Goal: Task Accomplishment & Management: Use online tool/utility

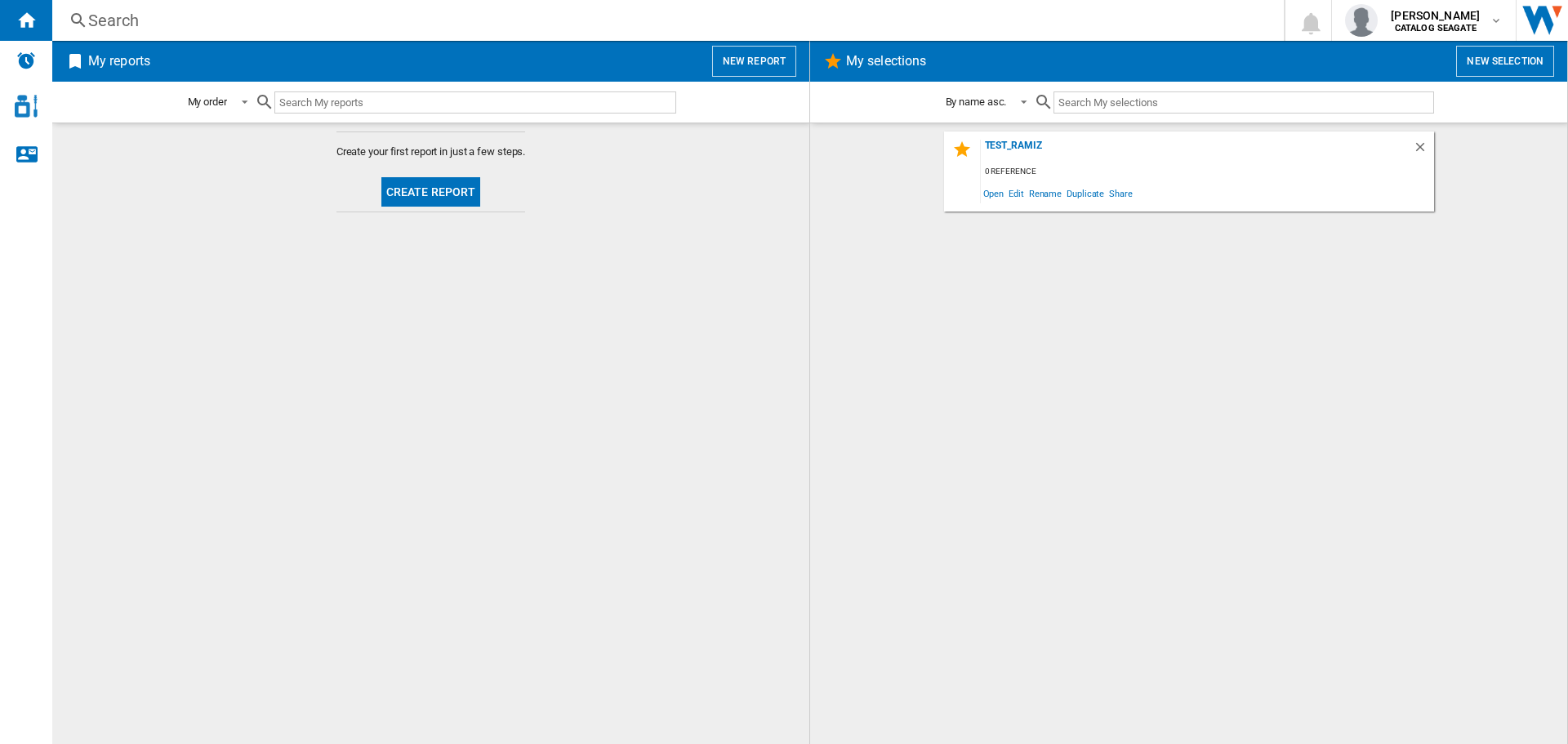
click at [463, 193] on button "Create report" at bounding box center [431, 191] width 100 height 29
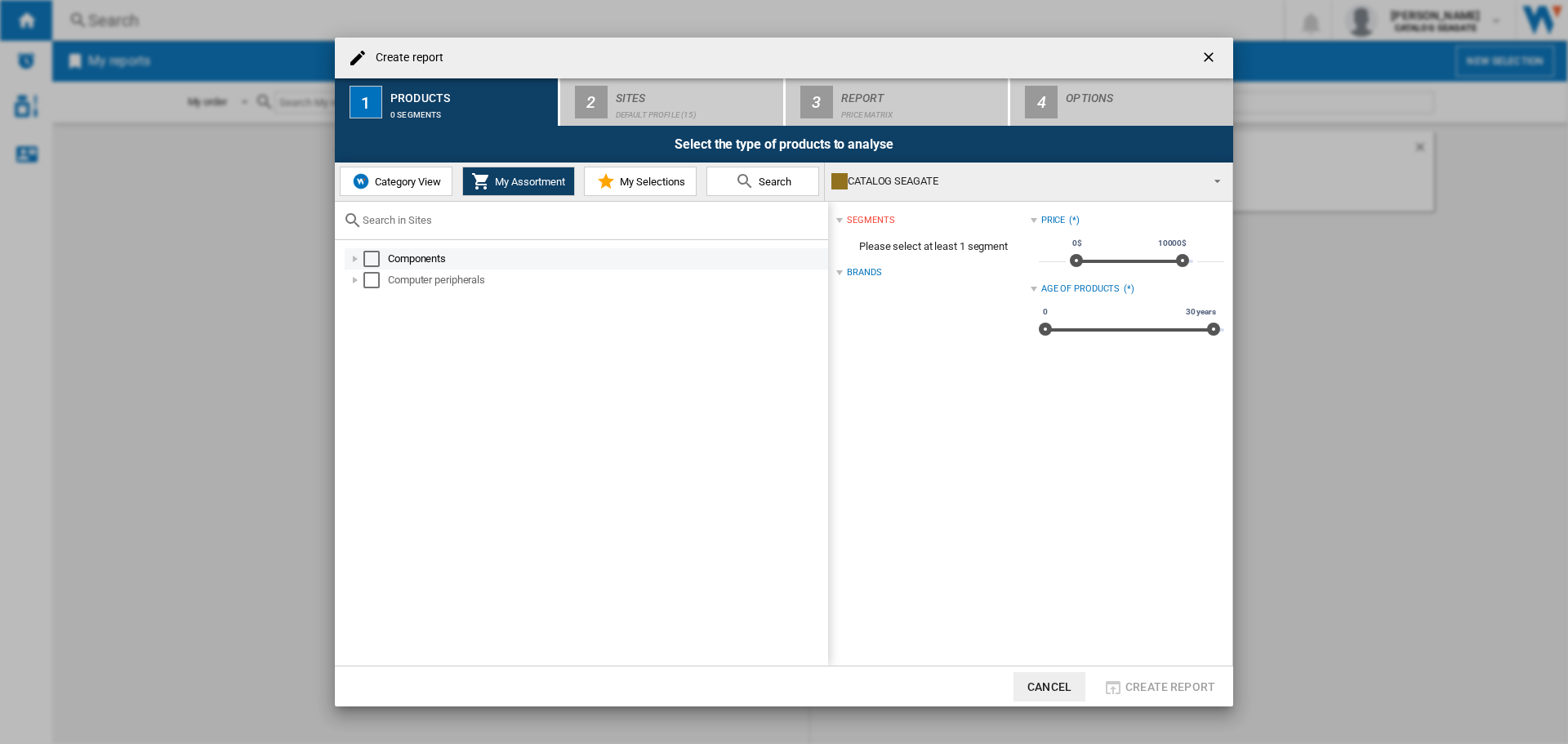
click at [370, 258] on div "Select" at bounding box center [371, 258] width 16 height 16
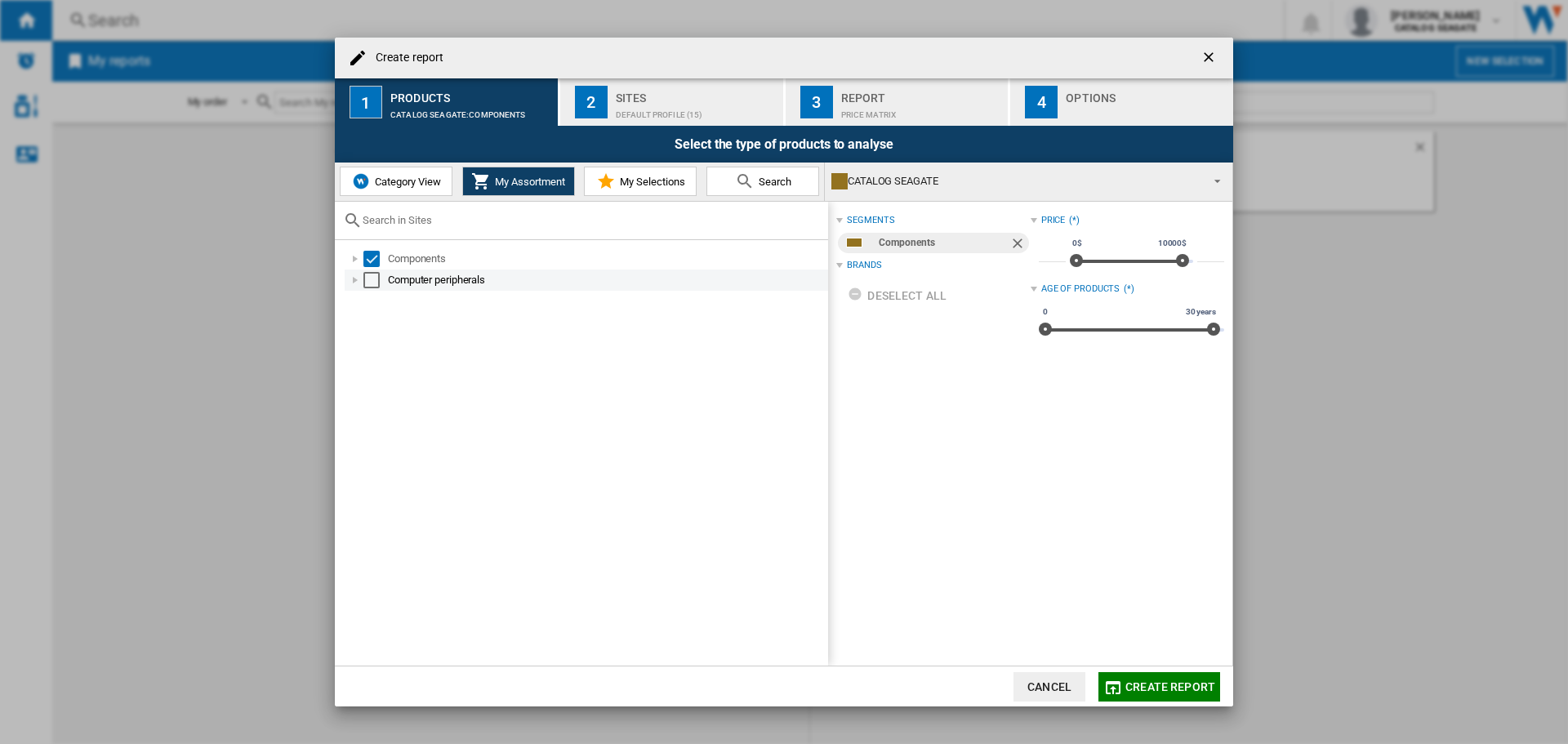
click at [373, 279] on div "Select" at bounding box center [371, 279] width 16 height 16
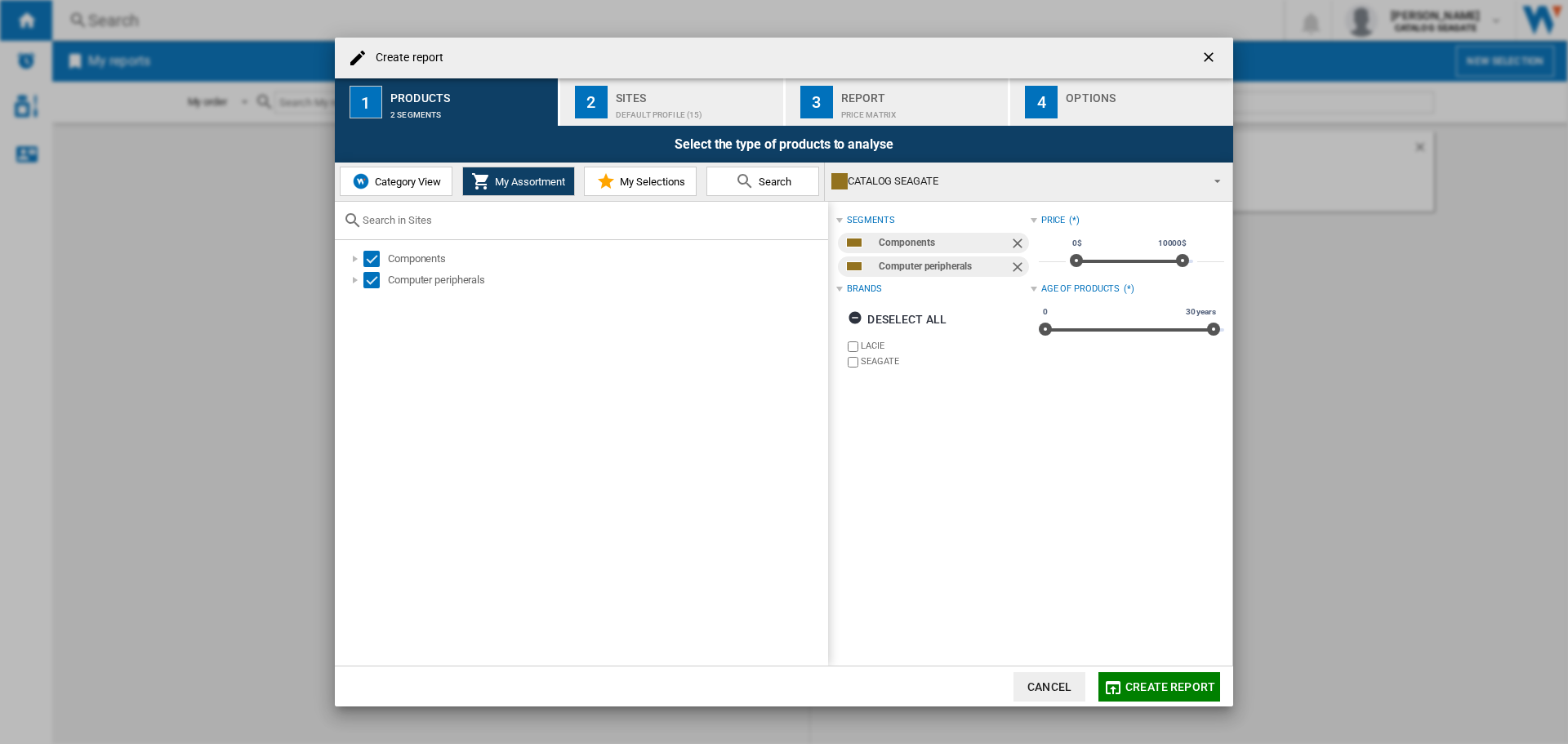
click at [637, 121] on button "2 Sites Default profile (15)" at bounding box center [672, 102] width 225 height 48
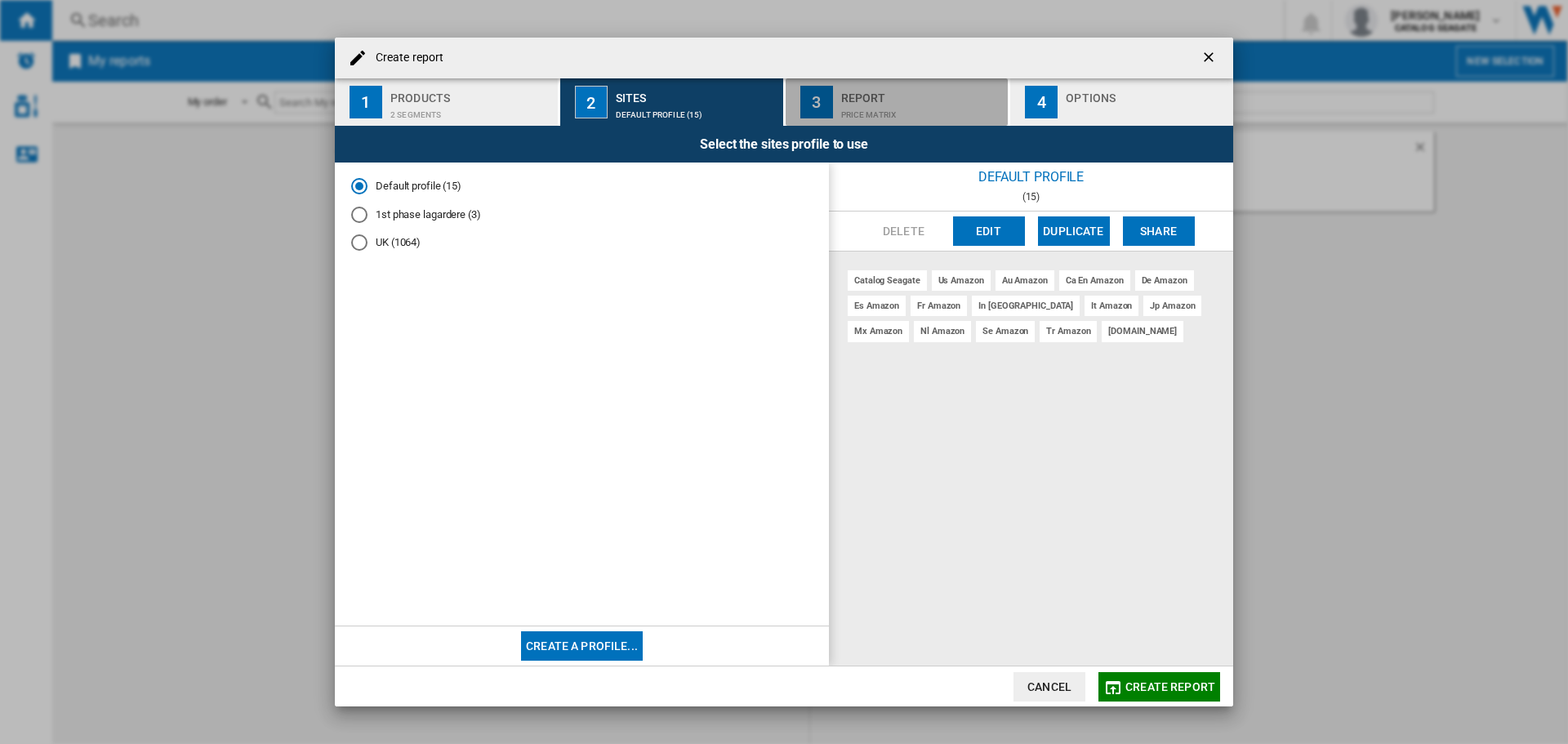
click at [893, 83] on button "3 Report Price Matrix" at bounding box center [898, 102] width 225 height 48
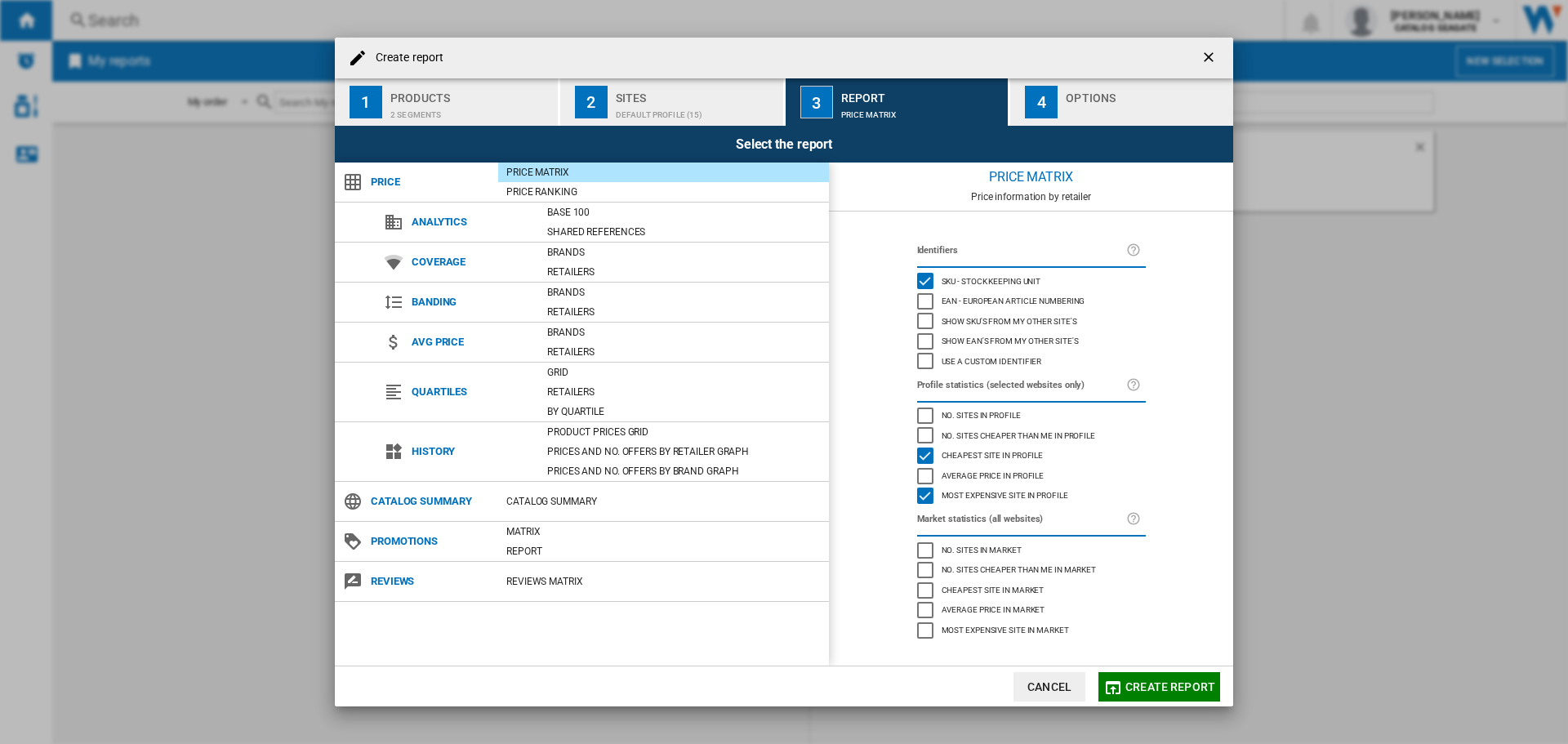
click at [1126, 87] on div "Options" at bounding box center [1146, 93] width 161 height 17
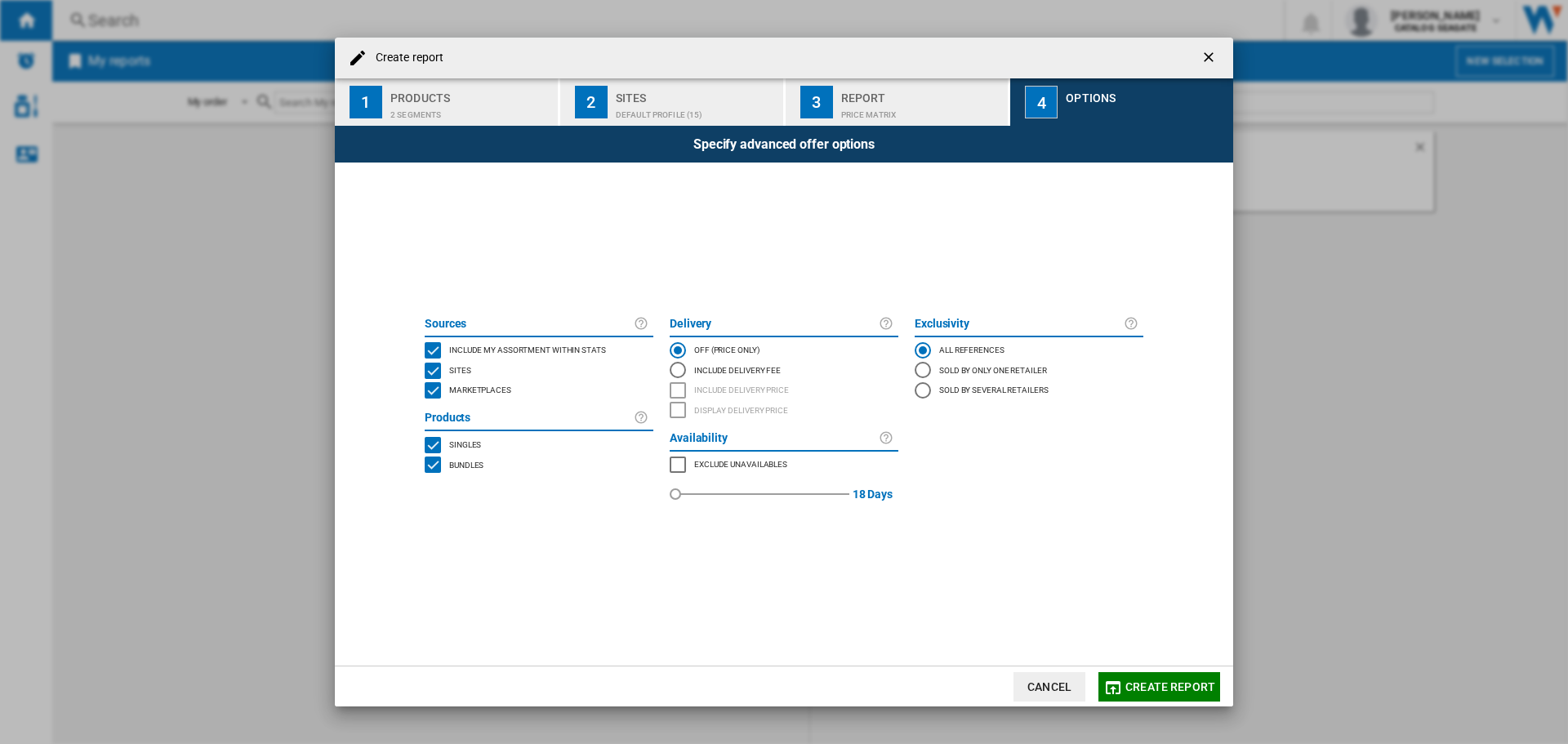
click at [1177, 681] on span "Create report" at bounding box center [1170, 687] width 90 height 13
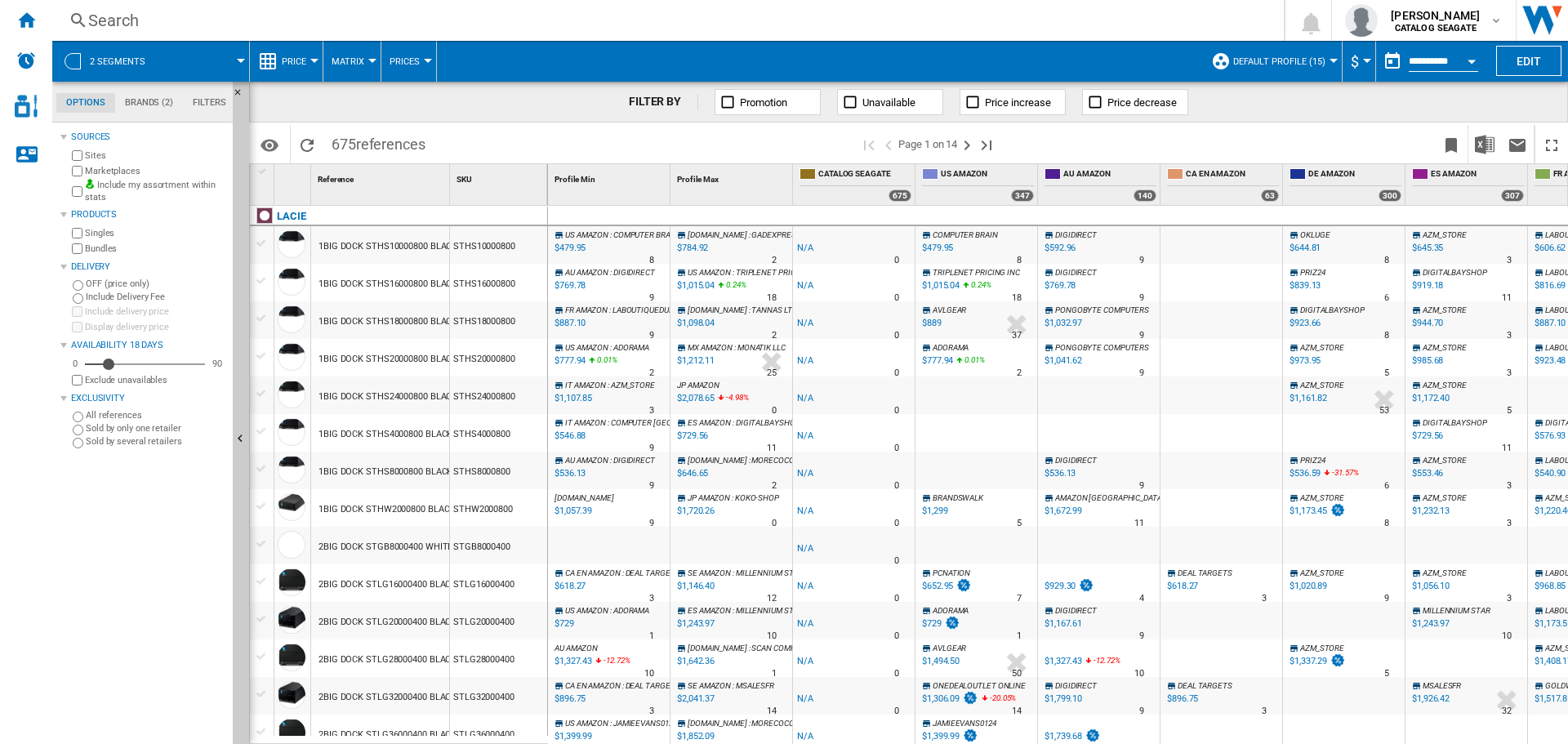
click at [295, 64] on span "Price" at bounding box center [293, 61] width 24 height 11
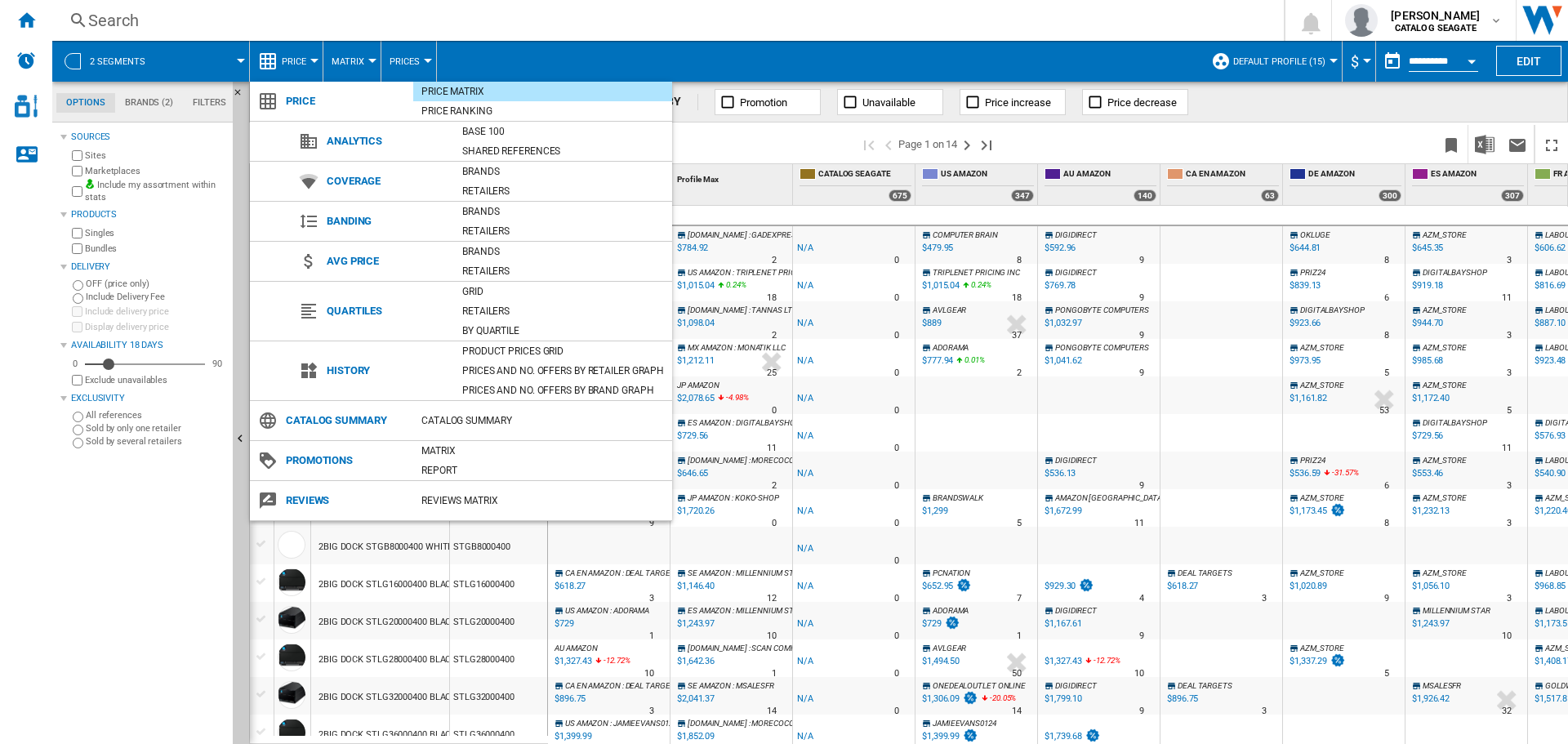
click at [460, 489] on span at bounding box center [542, 486] width 259 height 10
click at [460, 499] on div "REVIEWS Matrix" at bounding box center [542, 500] width 259 height 16
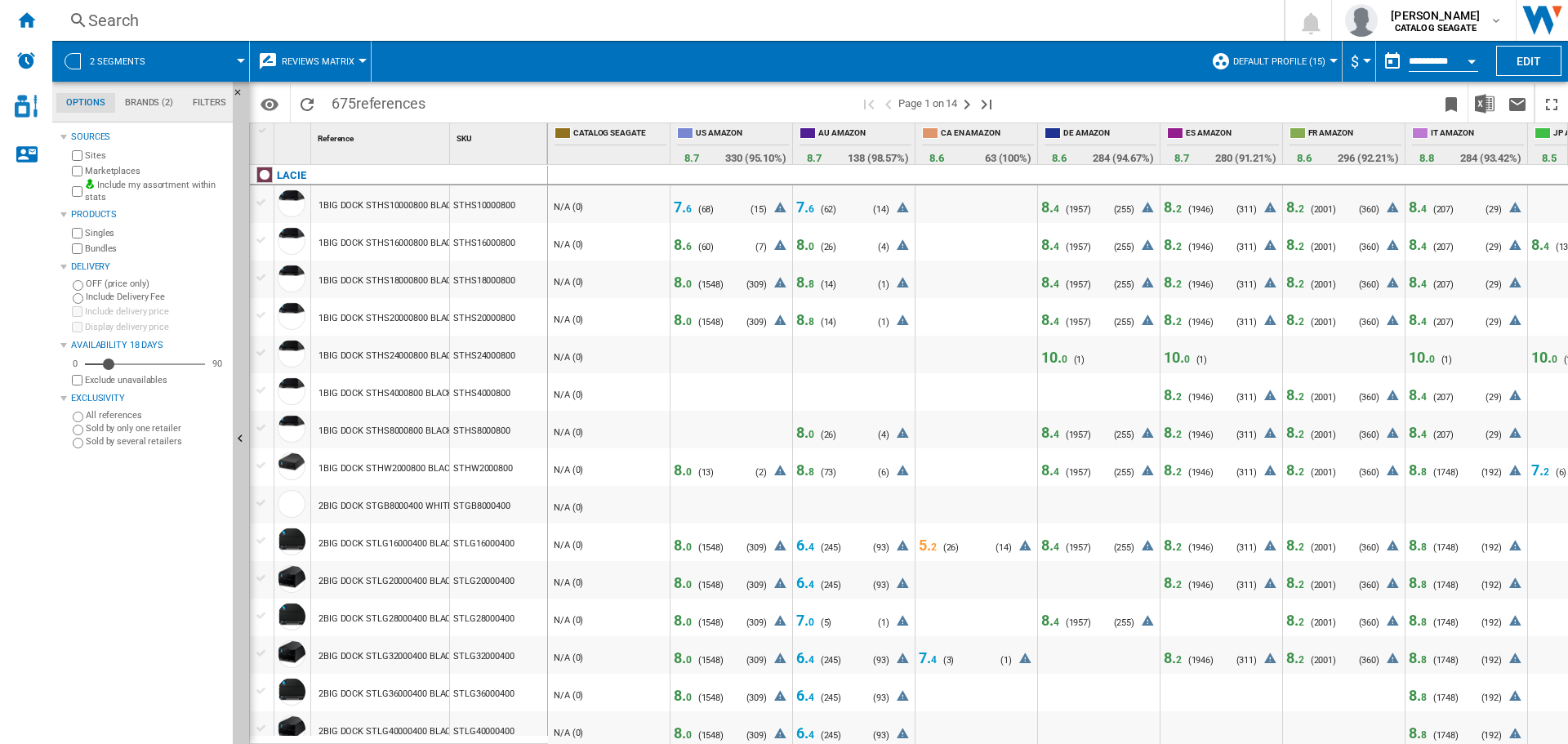
click at [680, 205] on span "7. 6" at bounding box center [682, 207] width 18 height 17
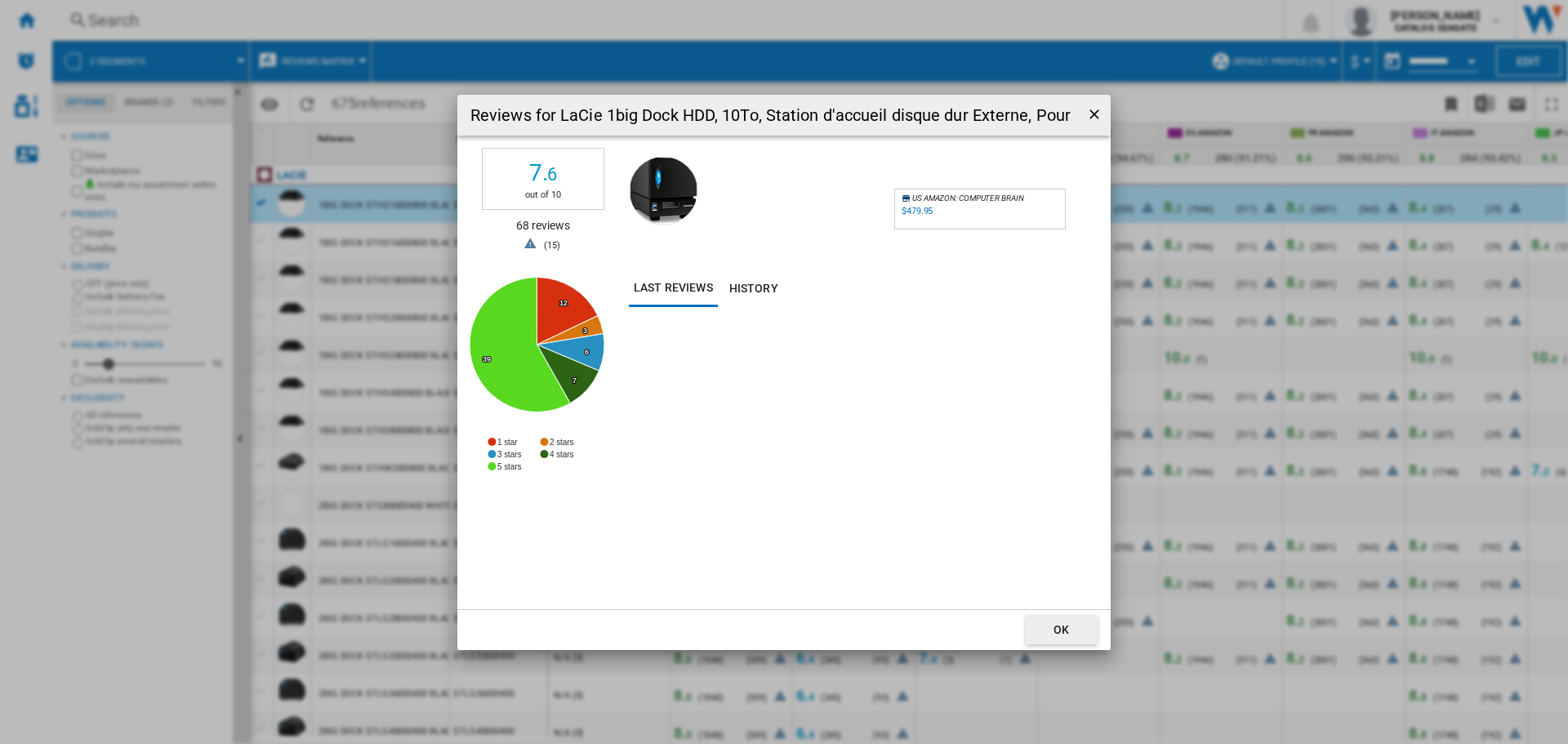
click at [922, 206] on div "$479.95" at bounding box center [917, 211] width 31 height 11
click at [1100, 109] on ng-md-icon "getI18NText('BUTTONS.CLOSE_DIALOG')" at bounding box center [1095, 116] width 19 height 19
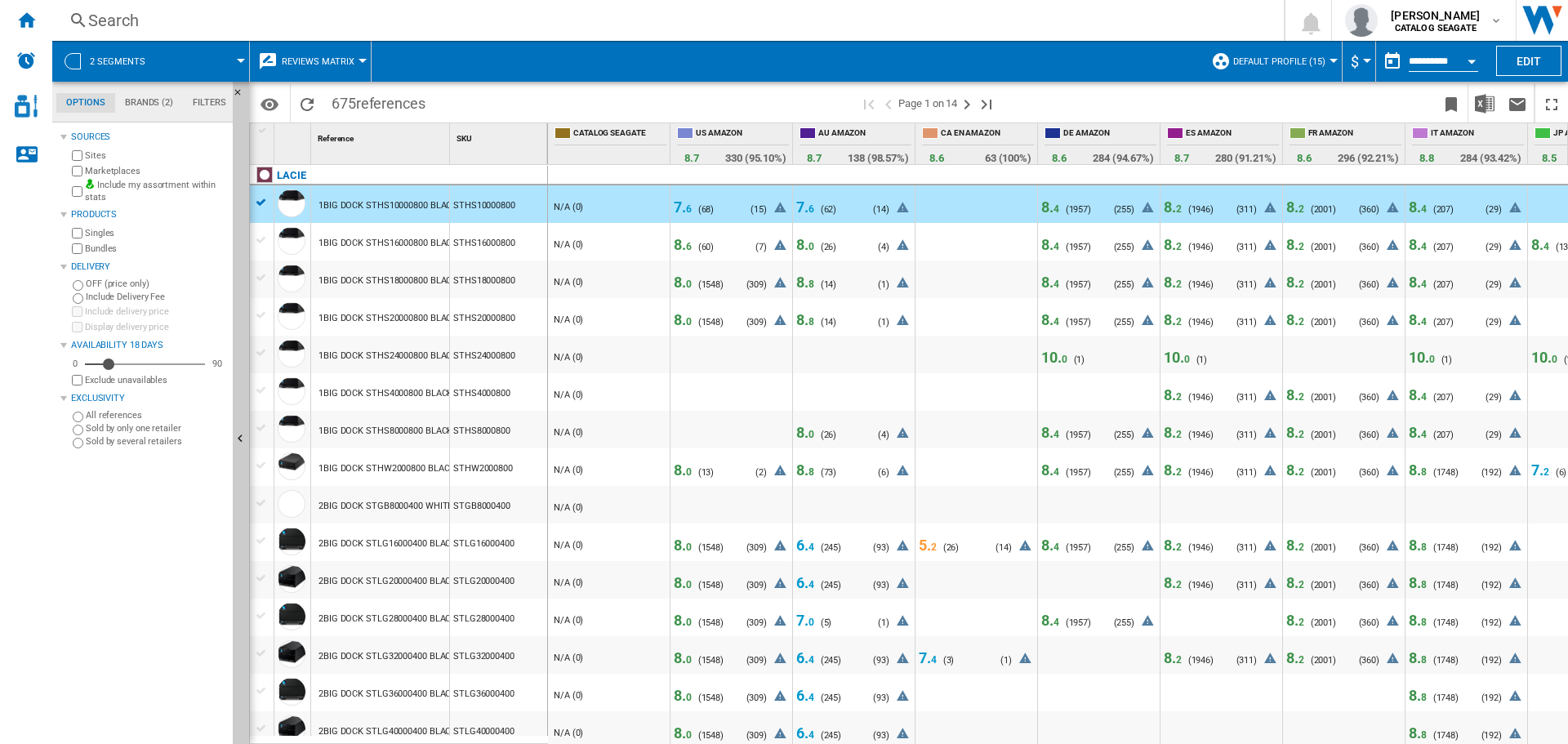
click at [686, 319] on span "8. 0" at bounding box center [682, 319] width 18 height 17
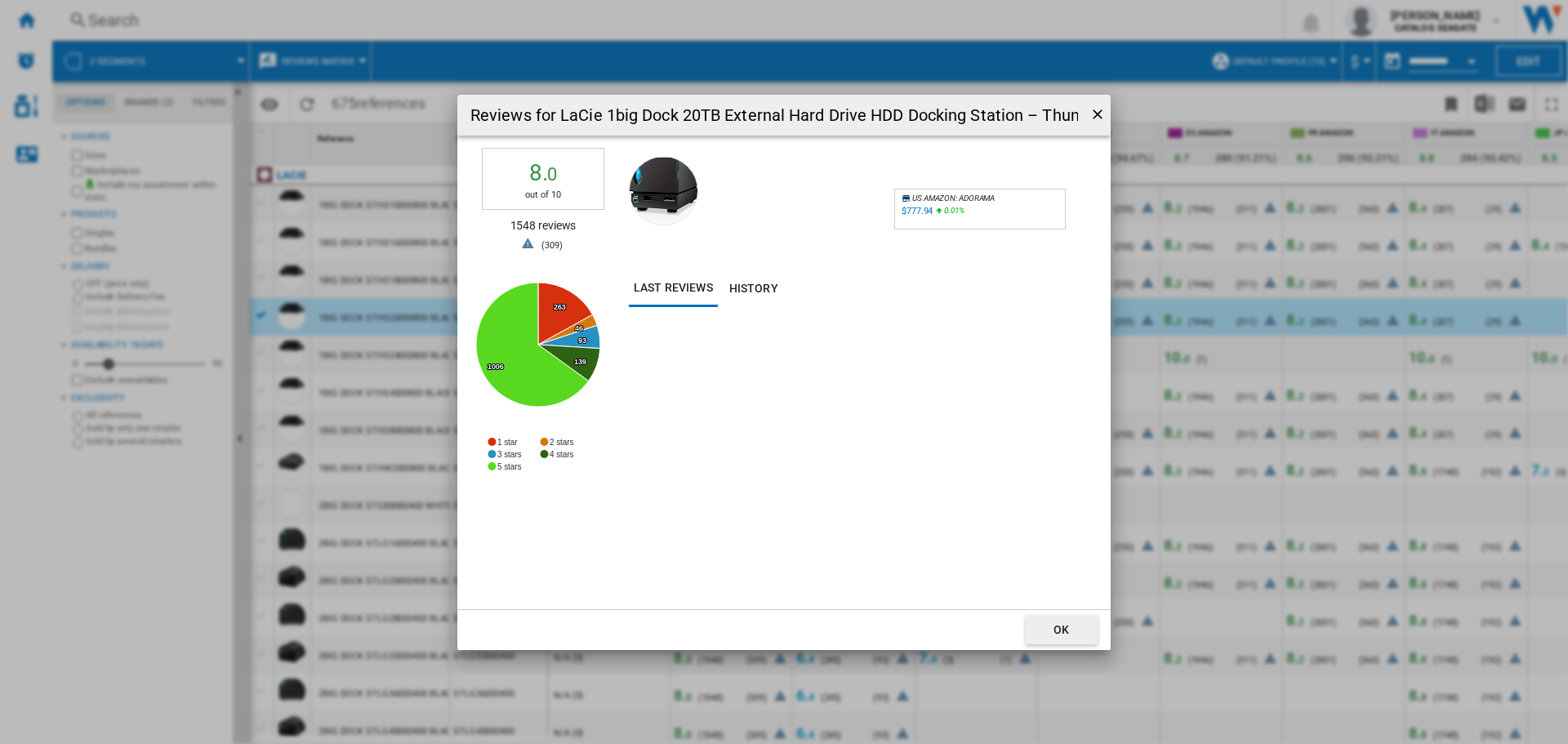
click at [1098, 116] on ng-md-icon "getI18NText('BUTTONS.CLOSE_DIALOG')" at bounding box center [1099, 116] width 19 height 19
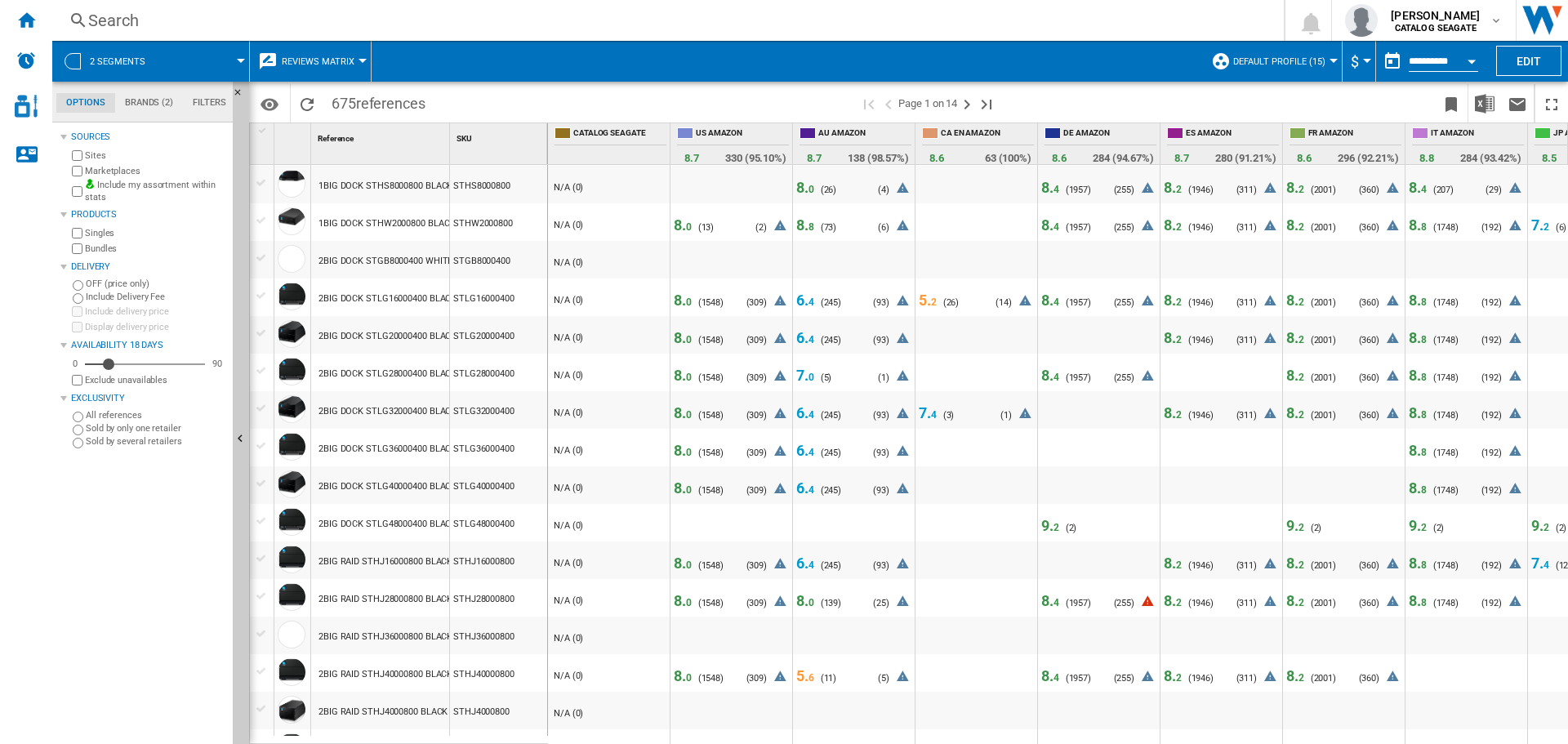
scroll to position [408, 0]
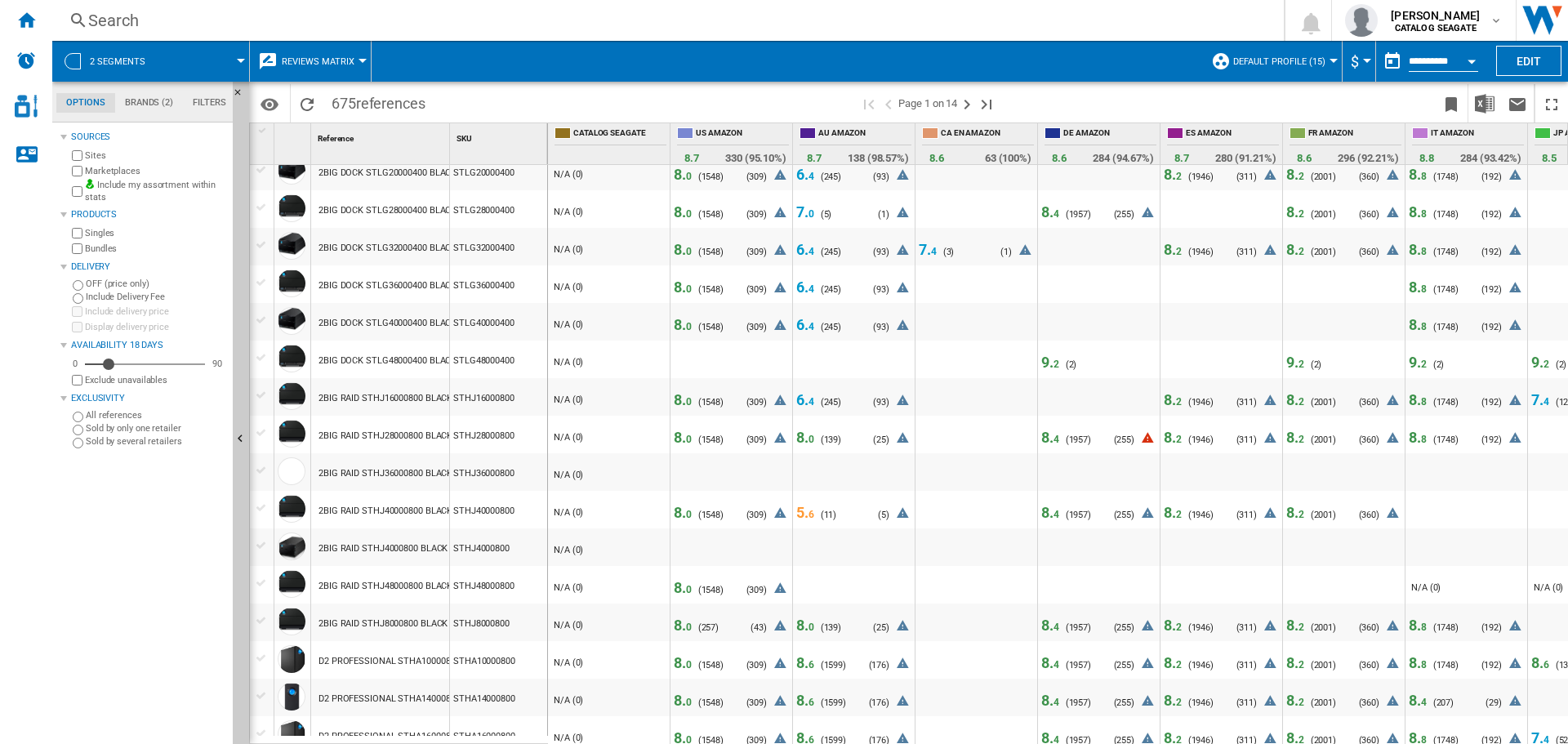
click at [685, 588] on span "8. 0" at bounding box center [682, 587] width 18 height 17
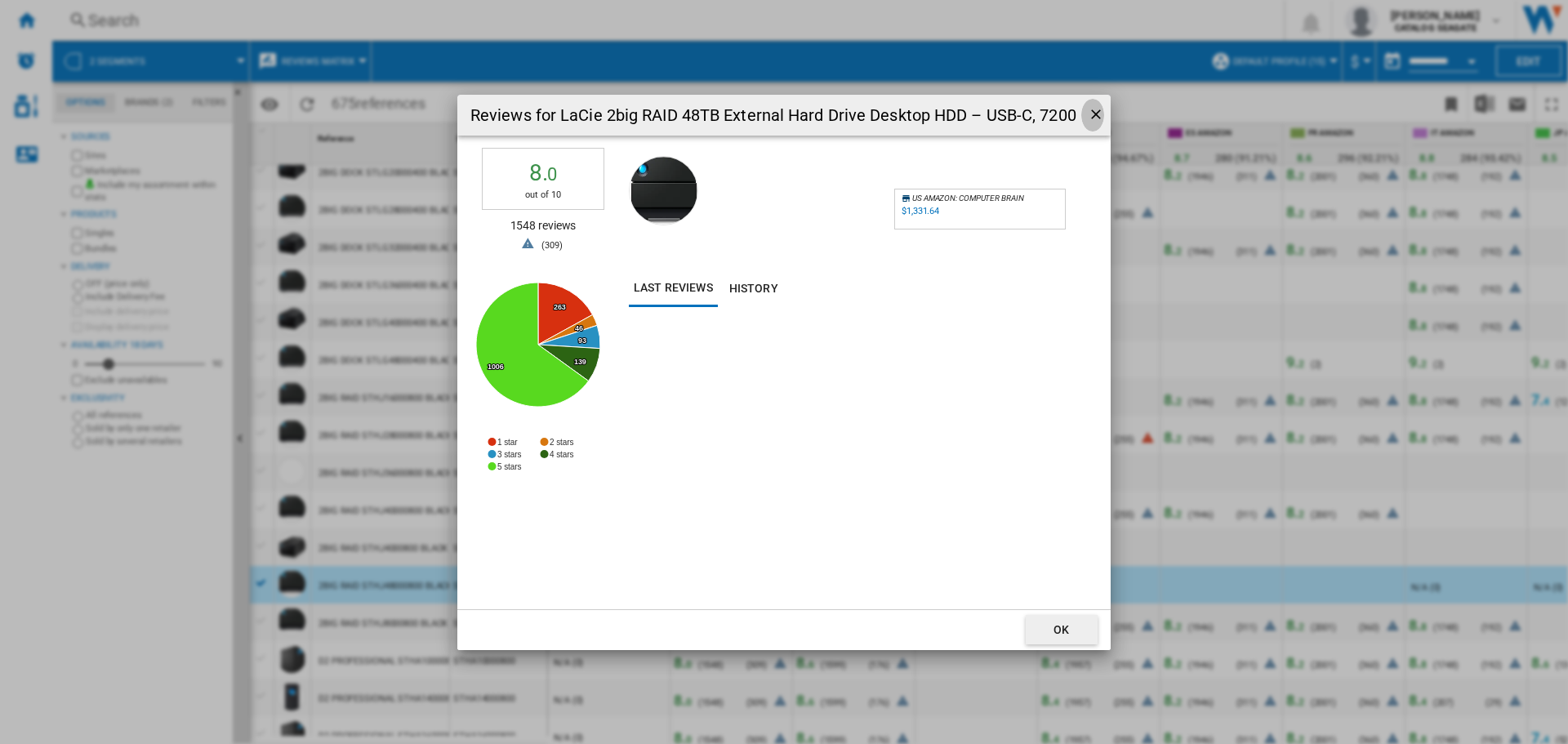
click at [1096, 116] on ng-md-icon "getI18NText('BUTTONS.CLOSE_DIALOG')" at bounding box center [1097, 116] width 19 height 19
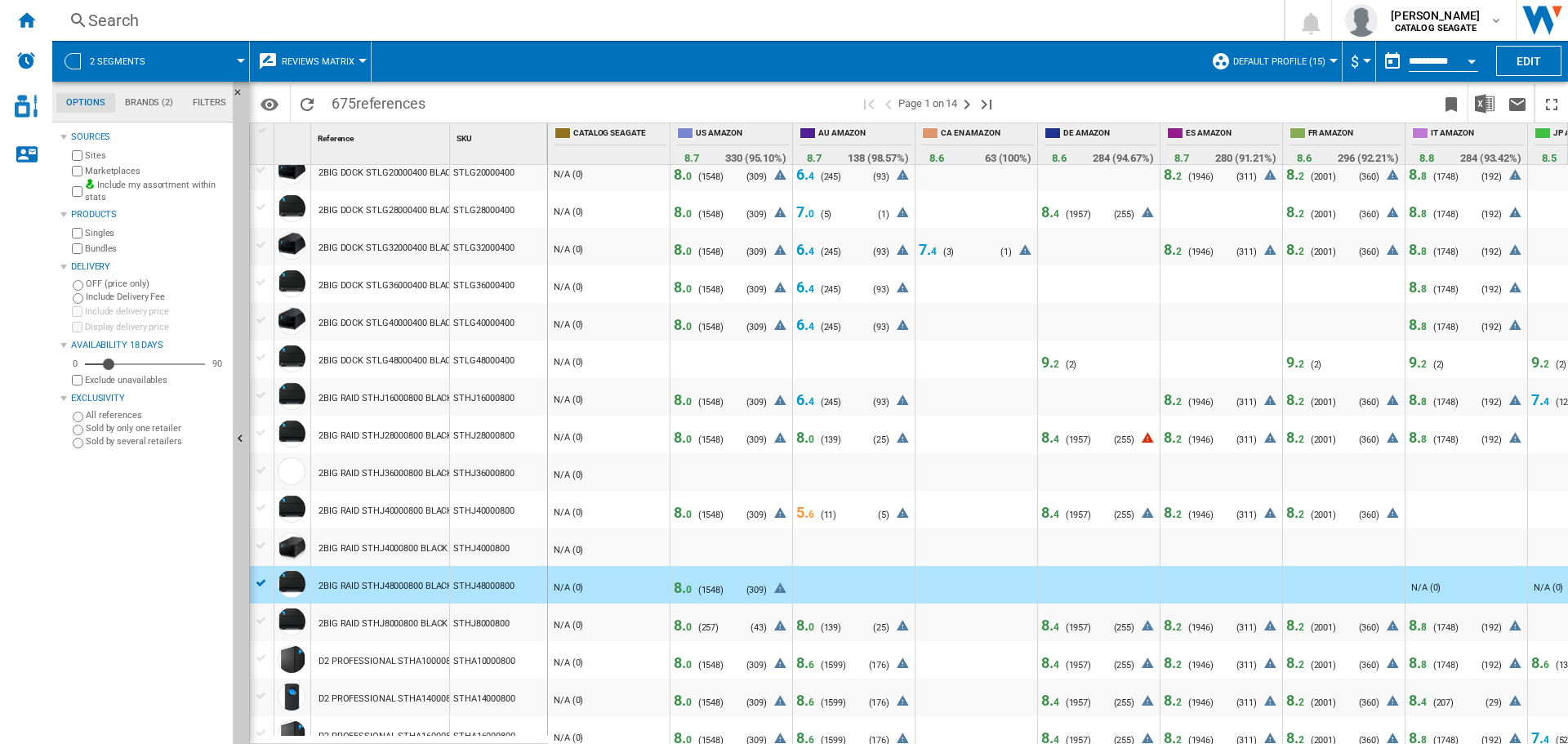
click at [144, 20] on div "Search" at bounding box center [665, 20] width 1153 height 23
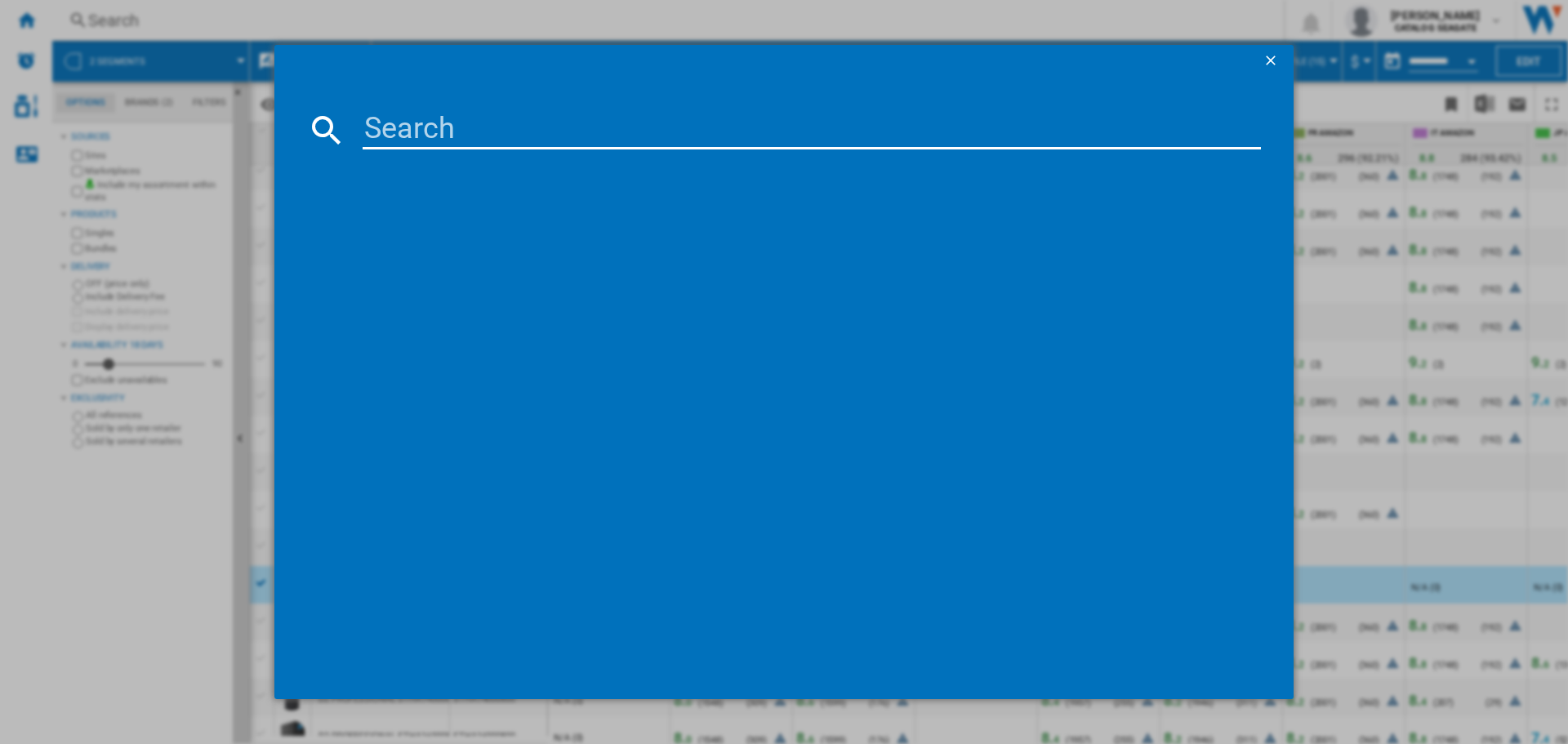
click at [388, 135] on input at bounding box center [812, 130] width 898 height 39
paste input "B002P4J3YI"
type input "B002P4J3YI"
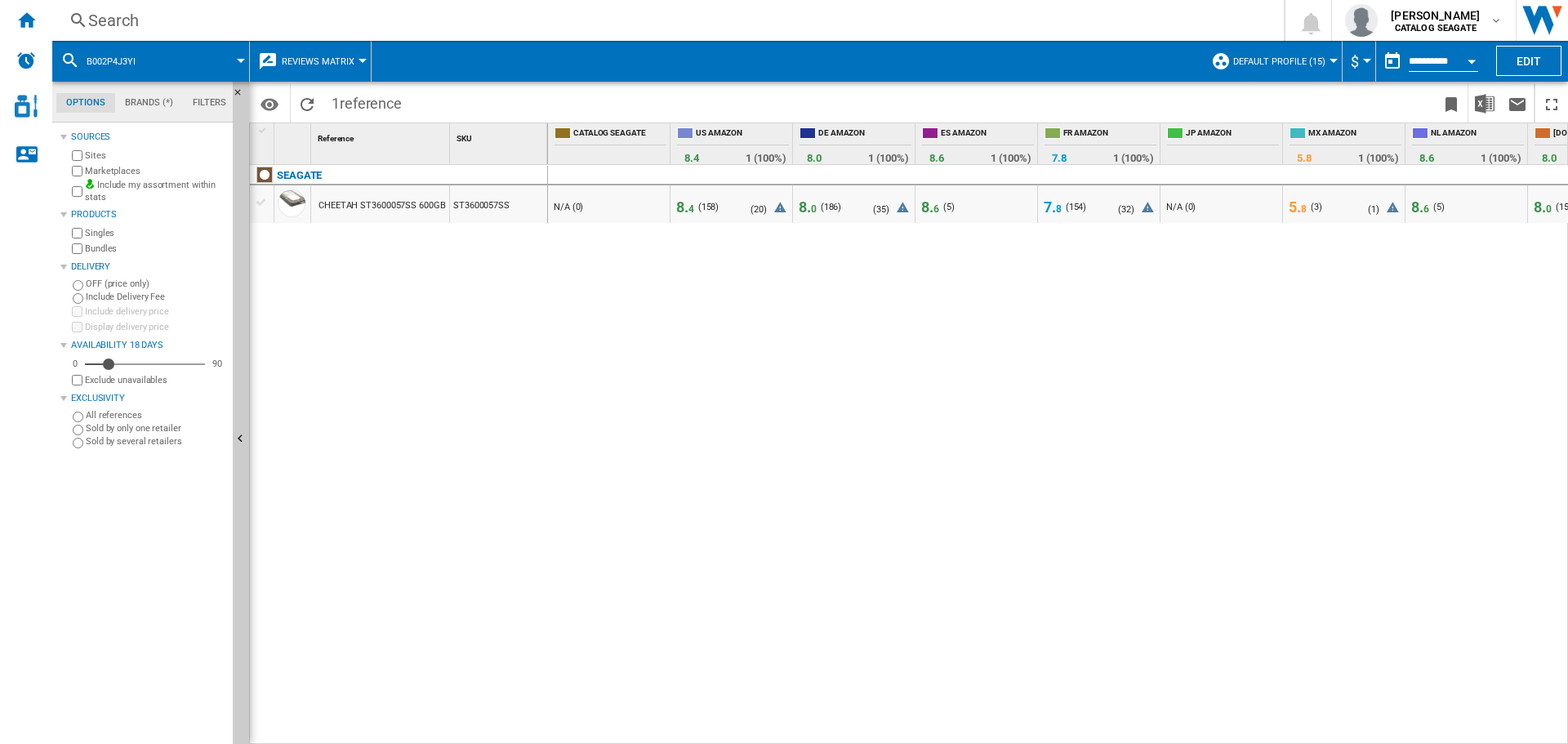
click at [696, 209] on div "8. 4" at bounding box center [686, 207] width 24 height 16
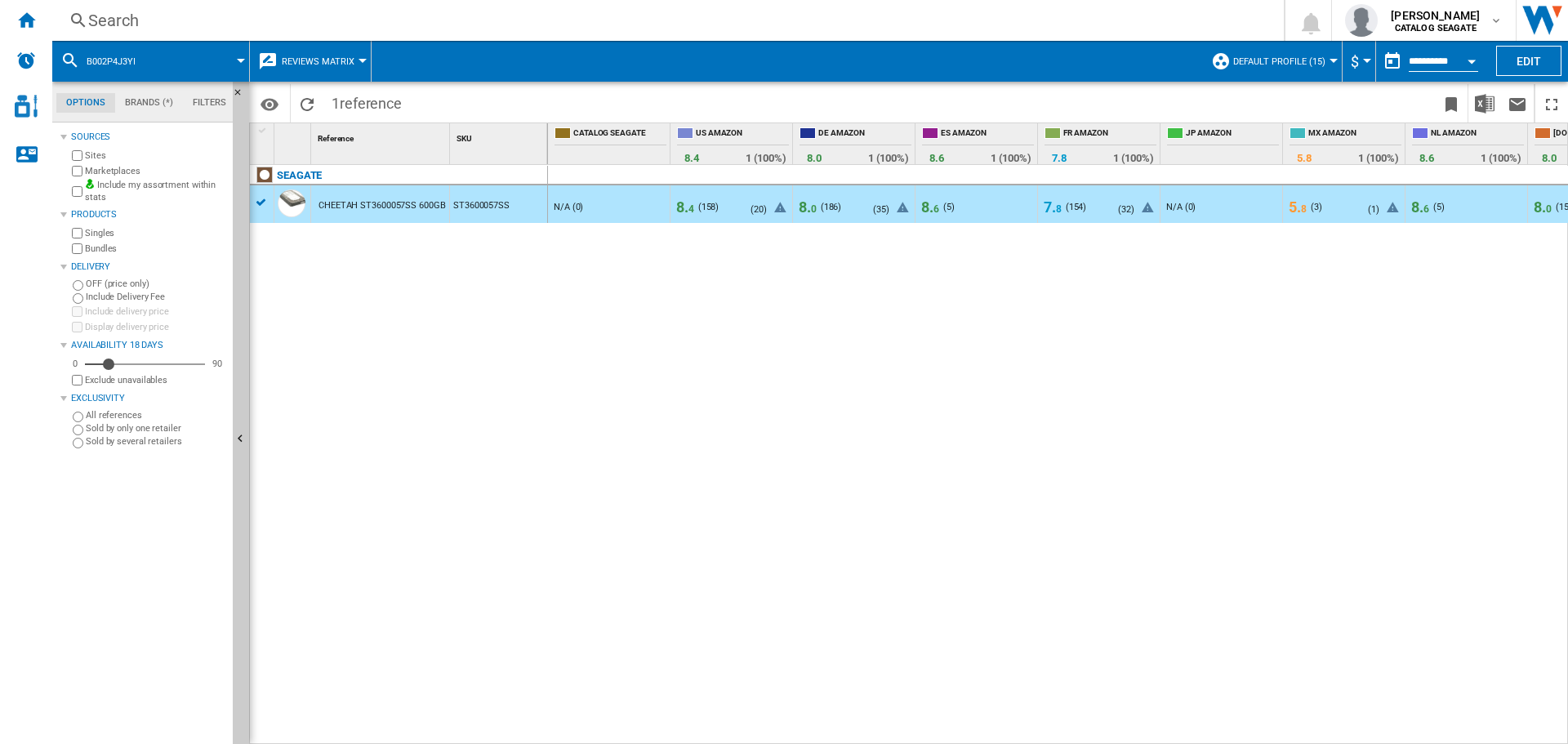
click at [681, 209] on body "In order to access Insight, please log out and log in again OK NEW Search Searc…" at bounding box center [784, 372] width 1568 height 744
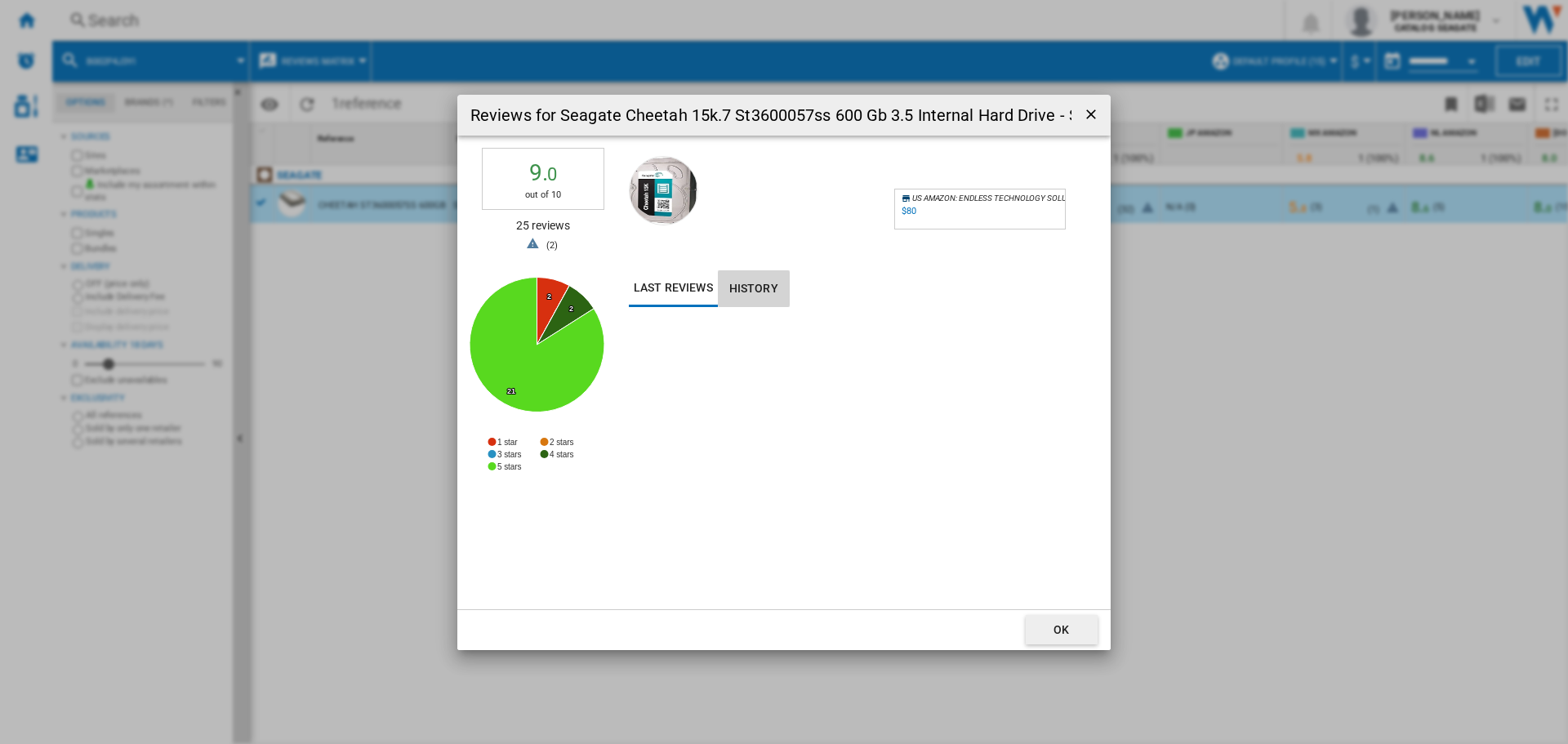
click at [756, 289] on button "History" at bounding box center [753, 289] width 72 height 37
click at [665, 294] on button "Last reviews" at bounding box center [673, 289] width 89 height 37
click at [749, 292] on button "History" at bounding box center [753, 289] width 72 height 37
click at [740, 364] on rect "Reviews for ..." at bounding box center [863, 483] width 469 height 327
click at [909, 209] on div "$80" at bounding box center [909, 211] width 15 height 11
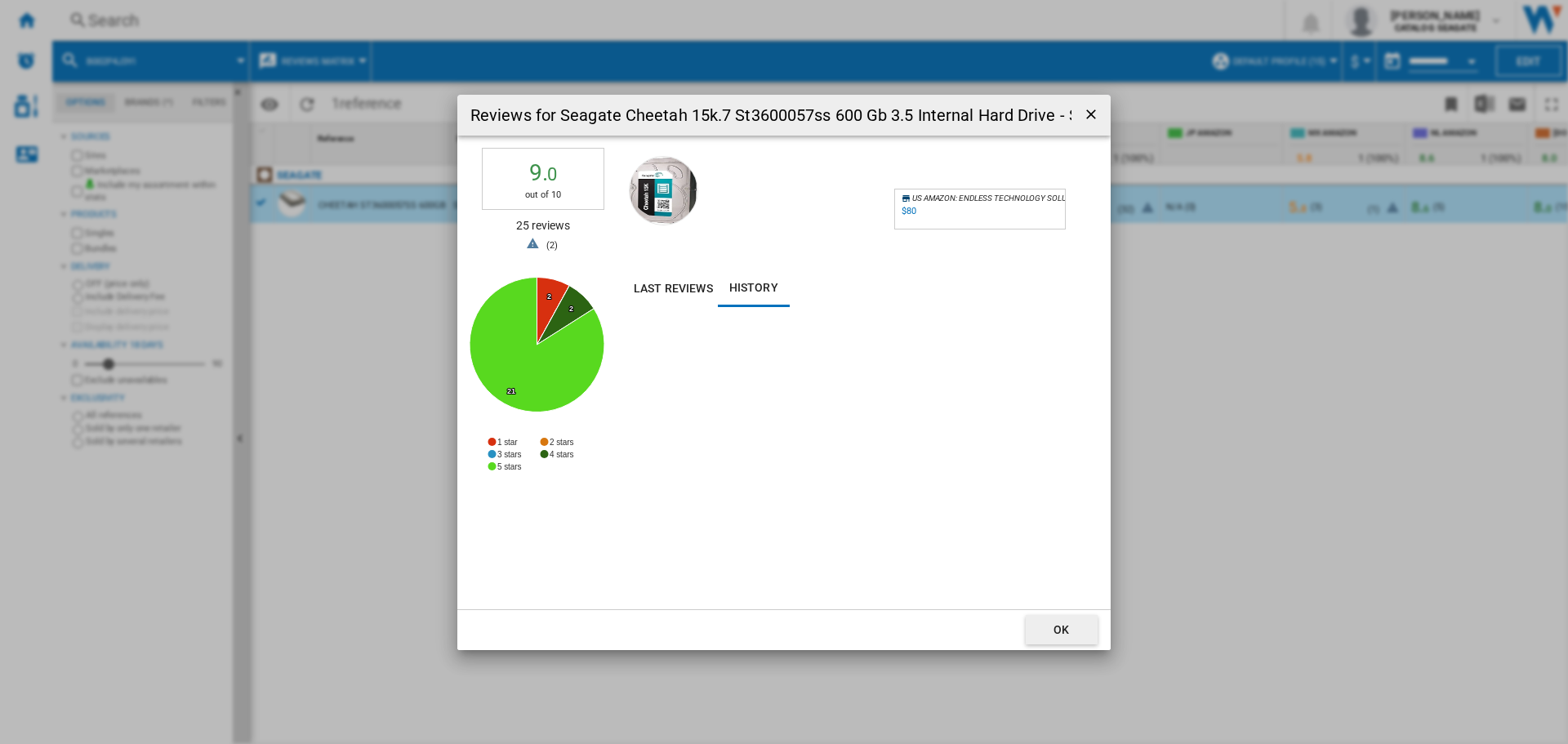
click at [1094, 111] on ng-md-icon "getI18NText('BUTTONS.CLOSE_DIALOG')" at bounding box center [1092, 116] width 19 height 19
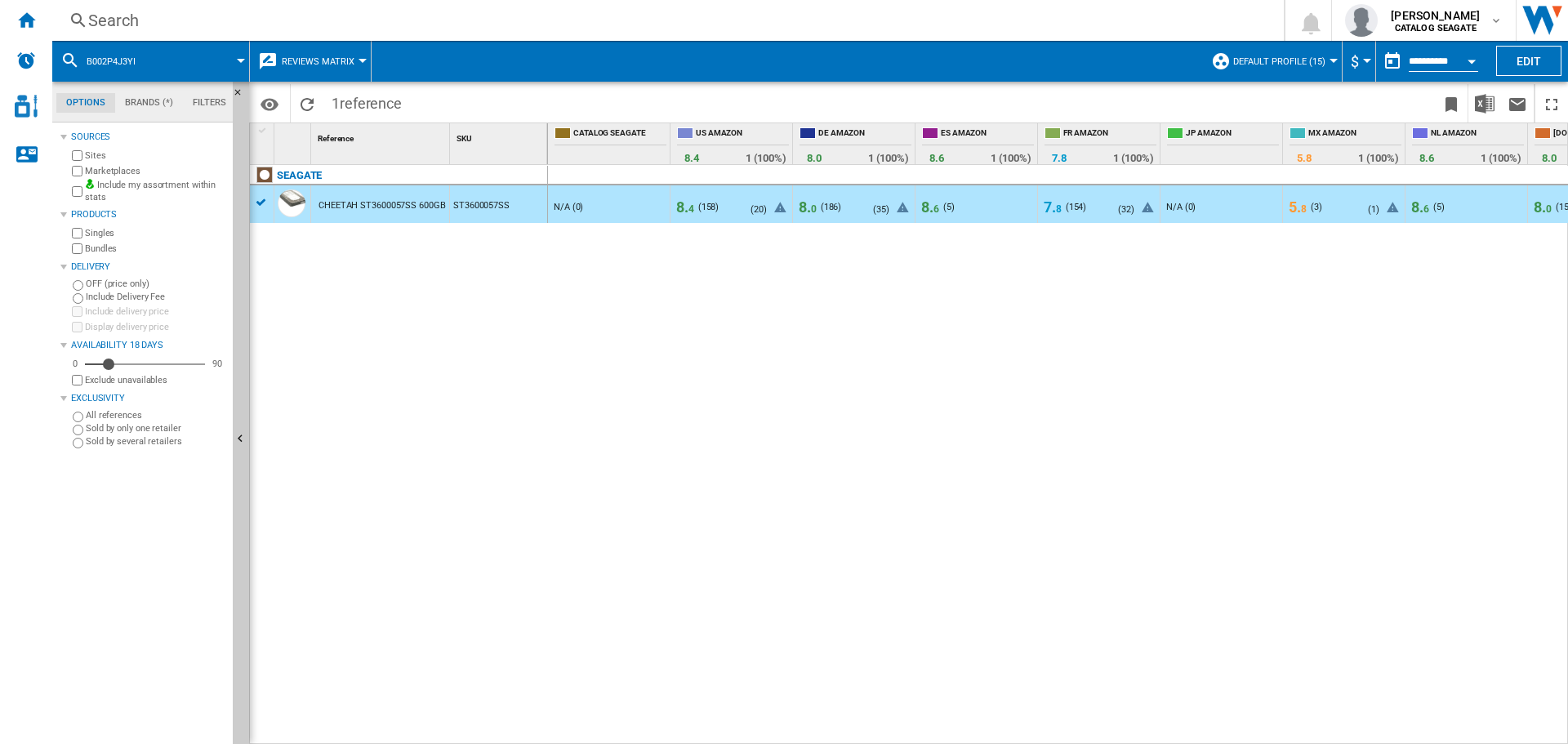
click at [312, 51] on button "Reviews Matrix" at bounding box center [322, 61] width 80 height 41
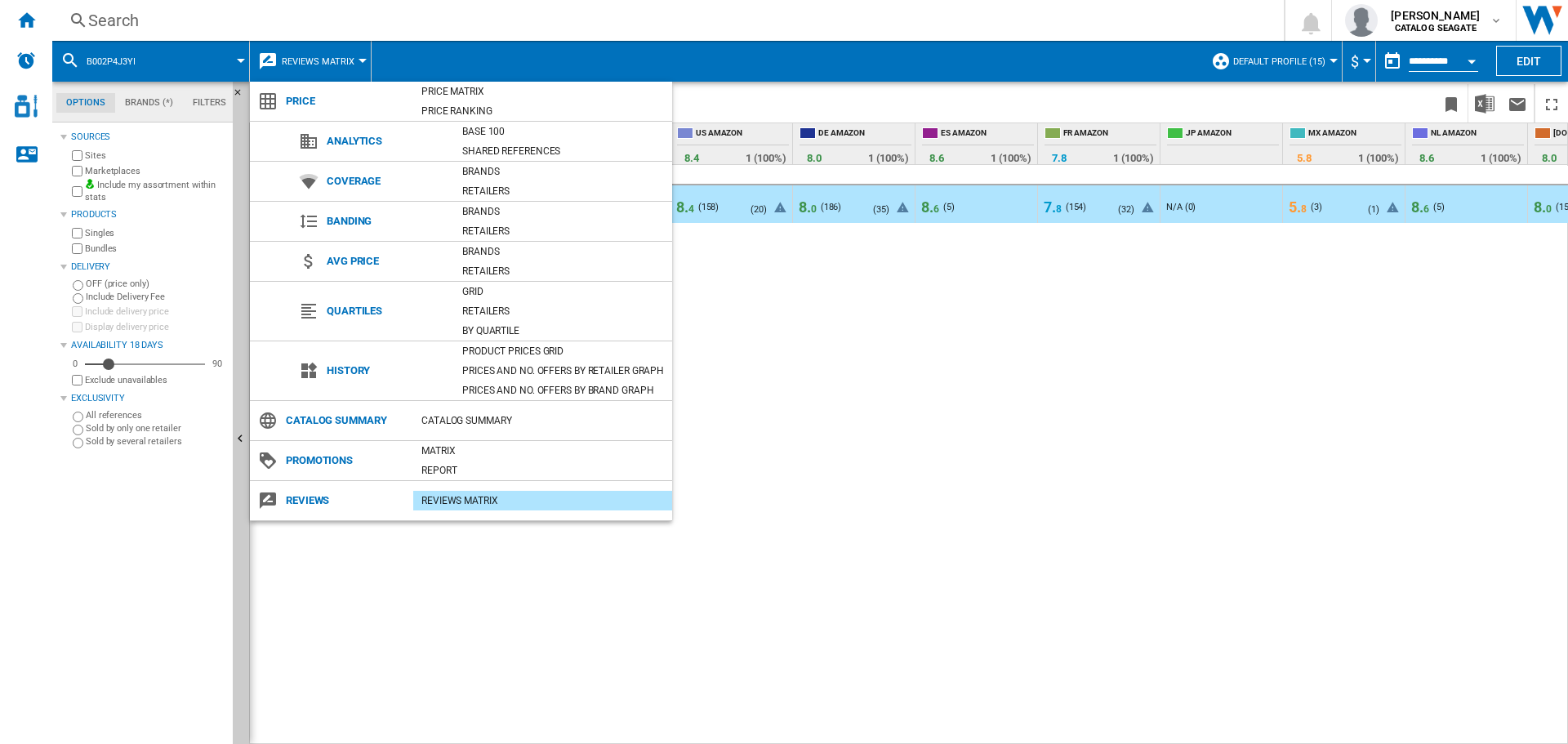
click at [71, 172] on md-backdrop at bounding box center [784, 372] width 1568 height 744
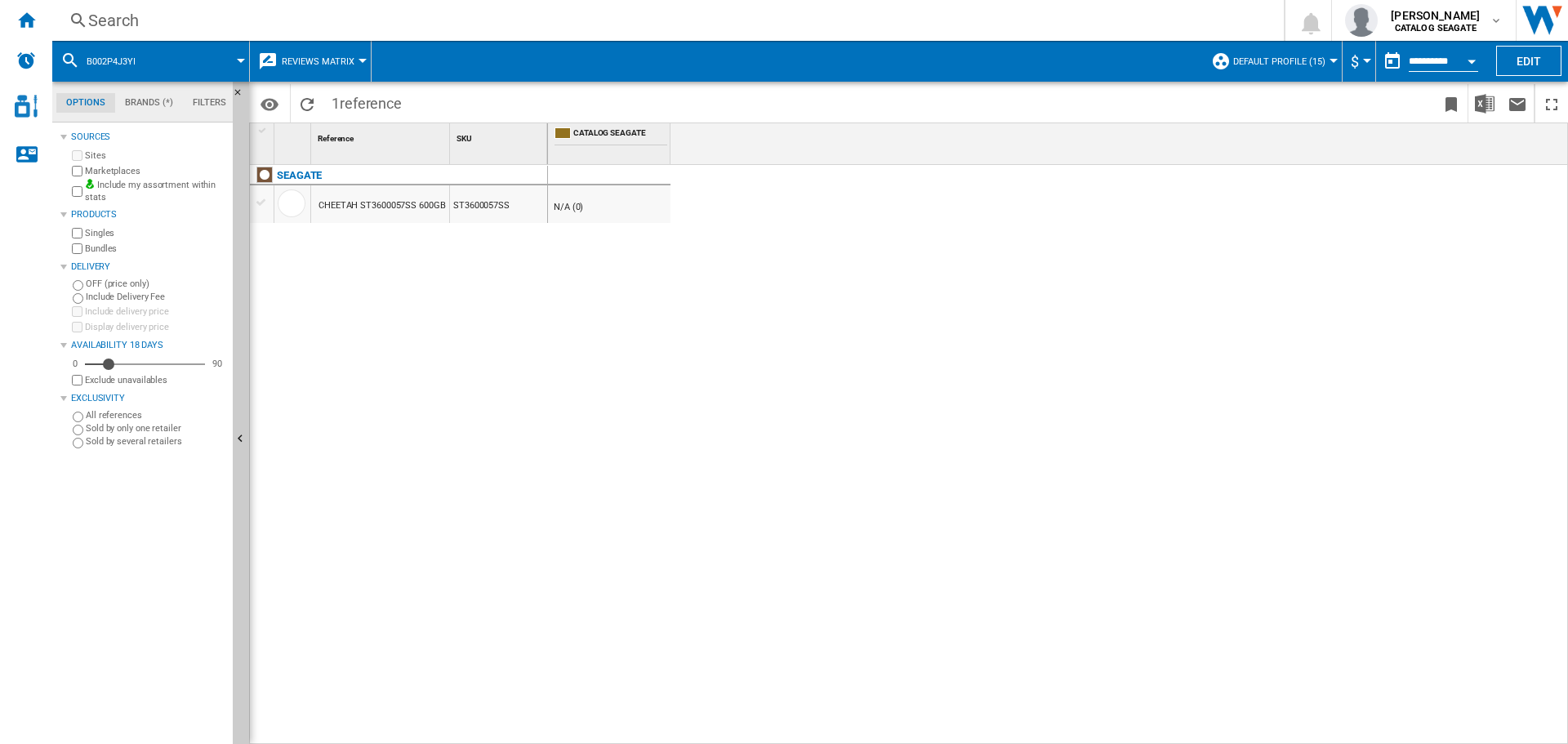
click at [229, 59] on span at bounding box center [199, 61] width 82 height 41
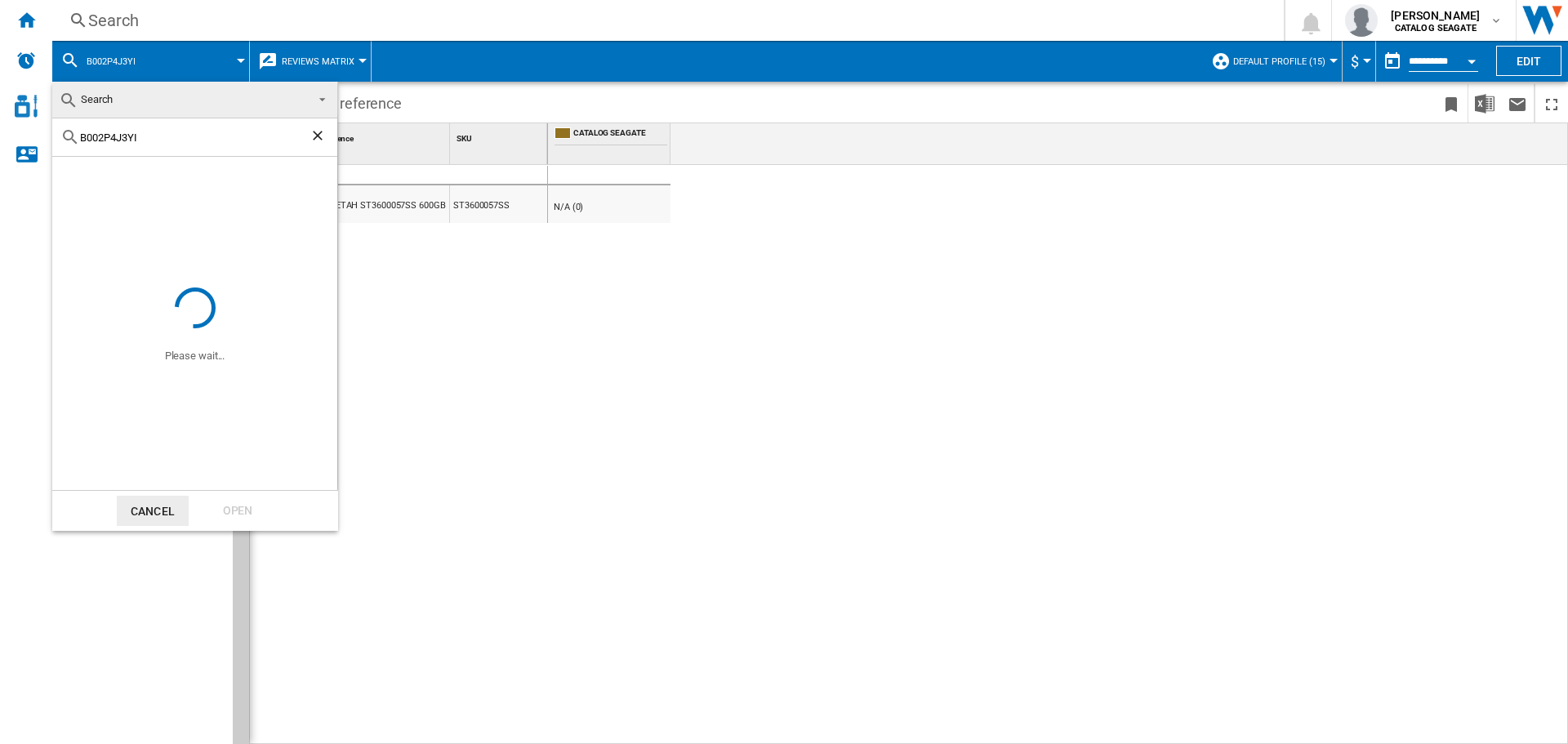
click at [324, 136] on ng-md-icon "Clear search" at bounding box center [318, 137] width 19 height 19
click at [111, 96] on span "Search" at bounding box center [96, 99] width 32 height 13
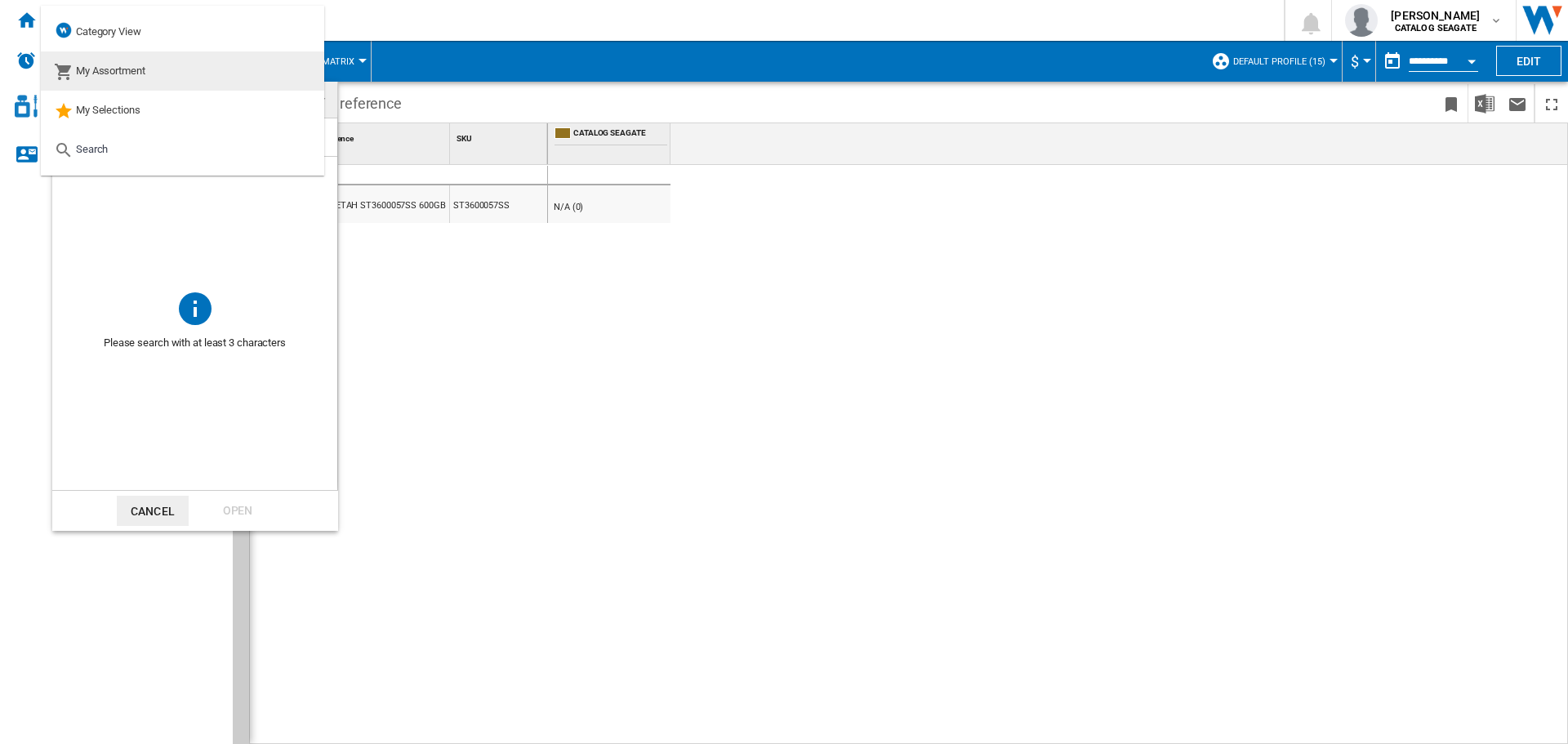
click at [114, 70] on span "My Assortment" at bounding box center [111, 70] width 70 height 13
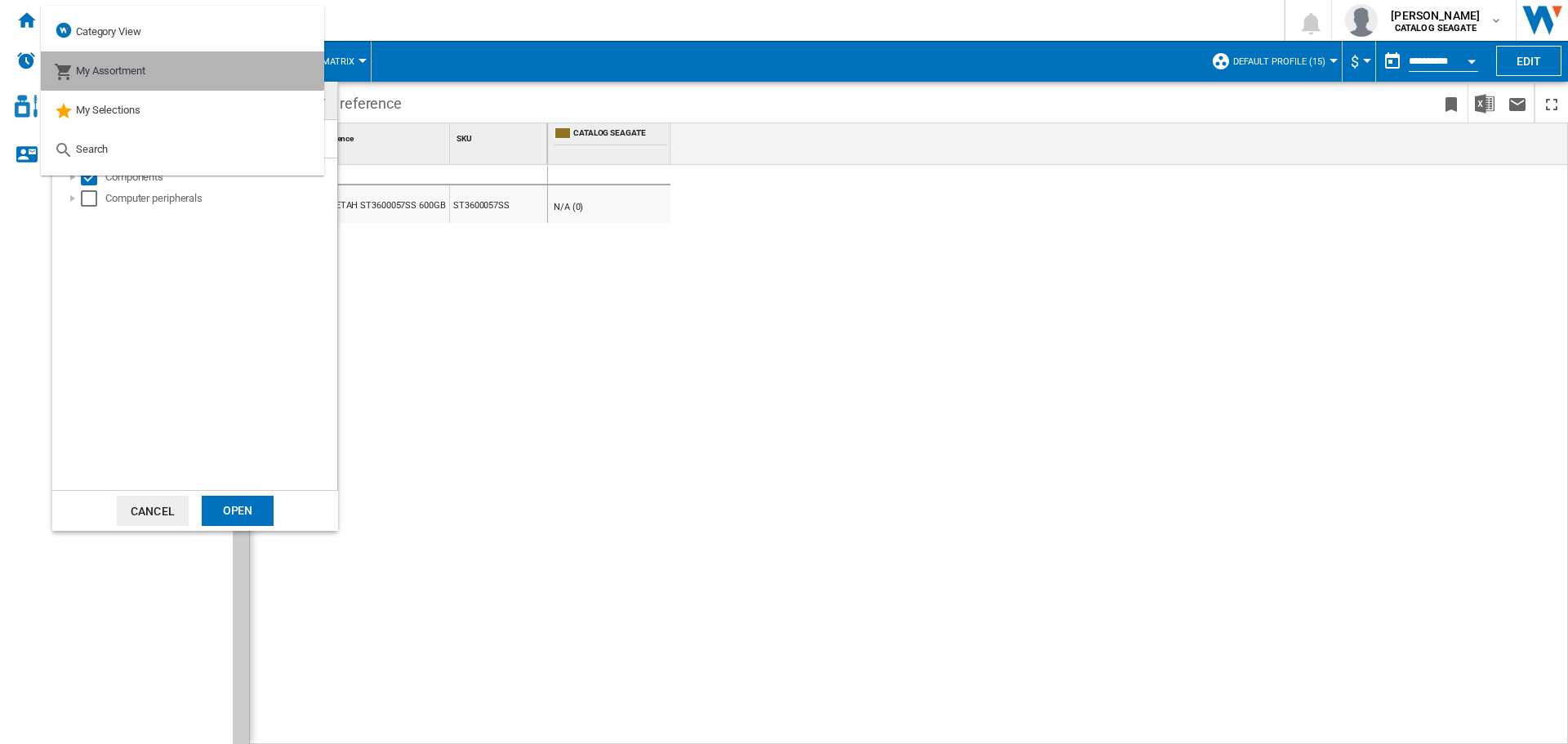
click at [84, 199] on div "Select" at bounding box center [88, 198] width 16 height 16
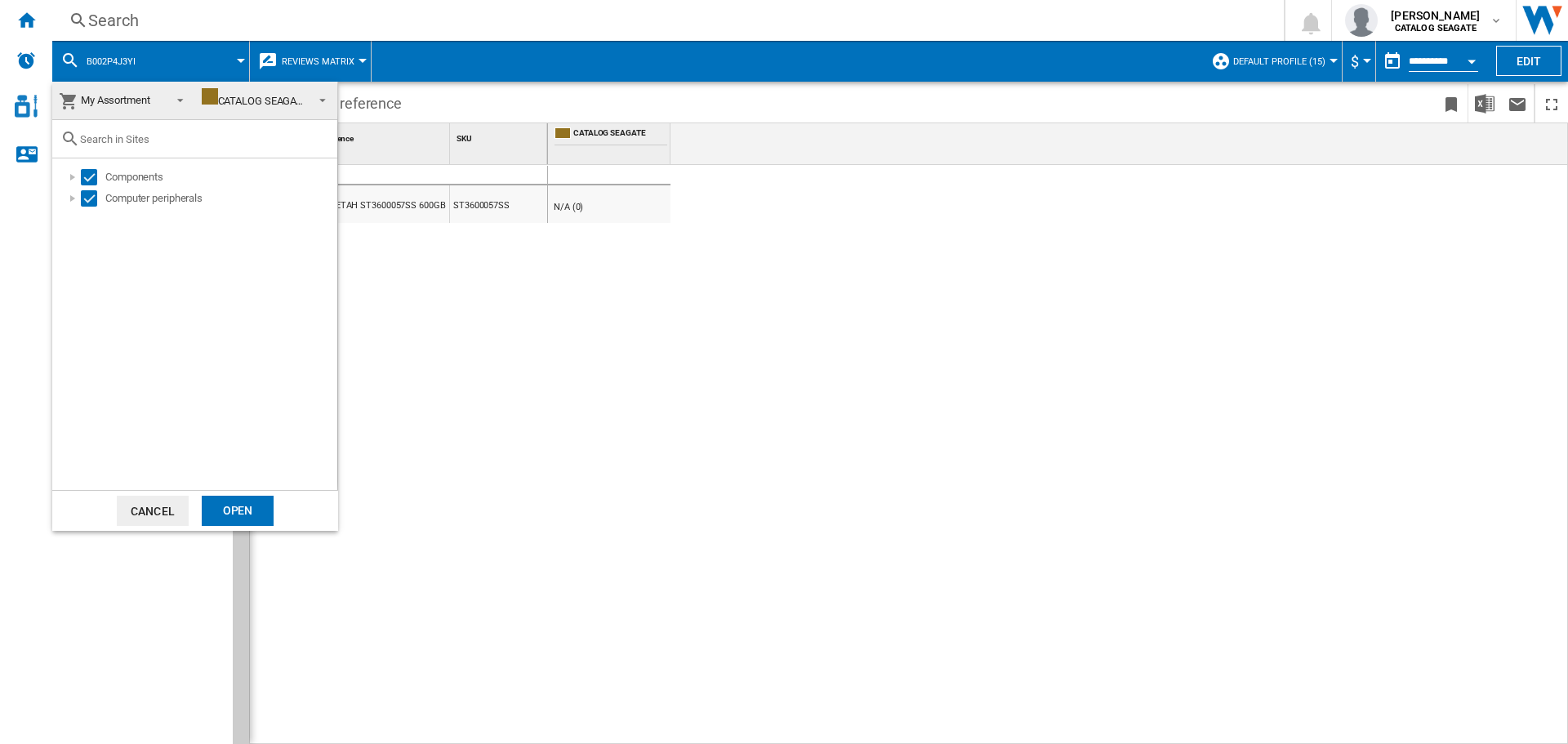
click at [261, 504] on div "Open" at bounding box center [238, 510] width 72 height 30
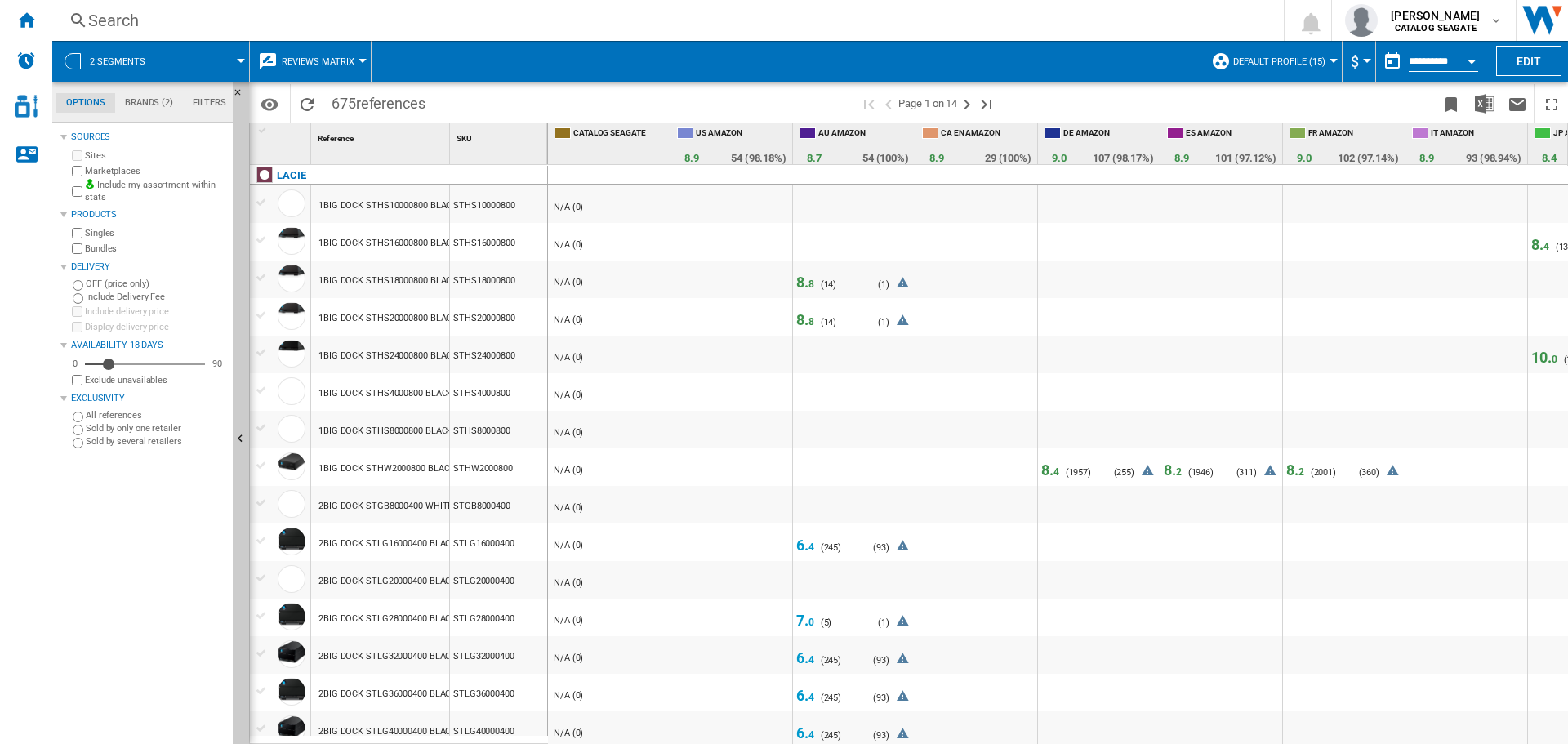
click at [347, 61] on span "Reviews Matrix" at bounding box center [318, 61] width 73 height 11
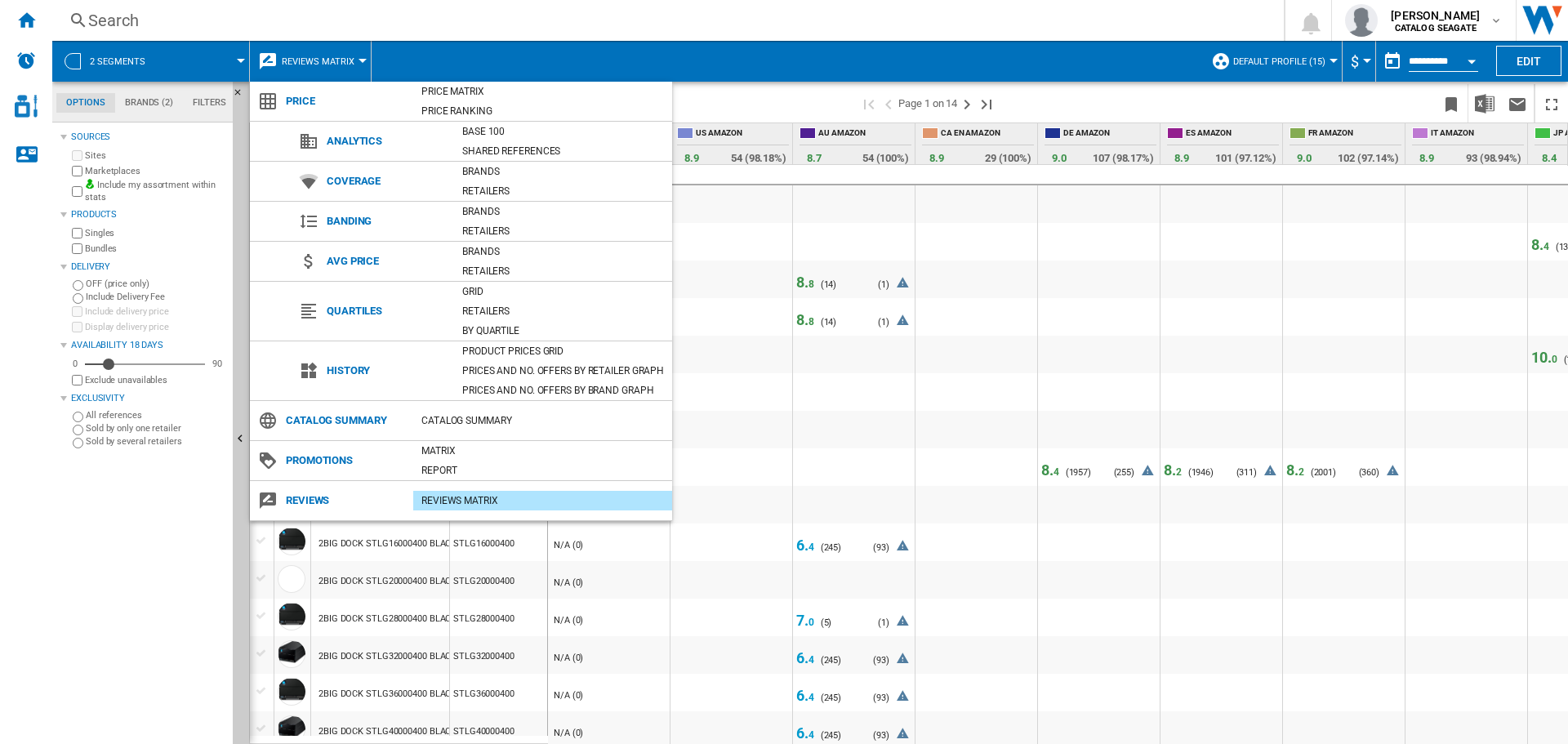
click at [704, 101] on md-backdrop at bounding box center [784, 372] width 1568 height 744
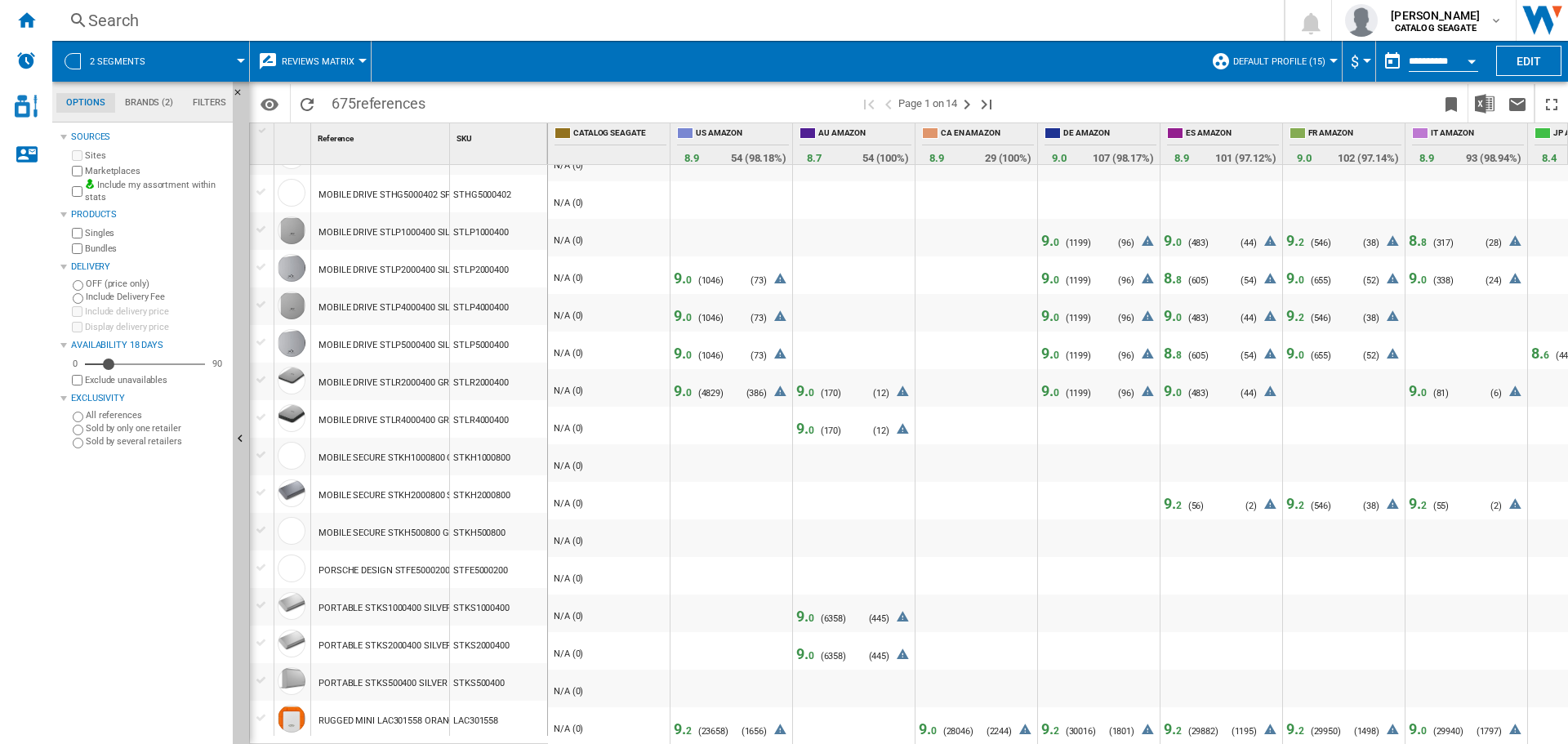
scroll to position [1327, 0]
click at [686, 274] on span "0" at bounding box center [688, 280] width 6 height 12
